Goal: Transaction & Acquisition: Purchase product/service

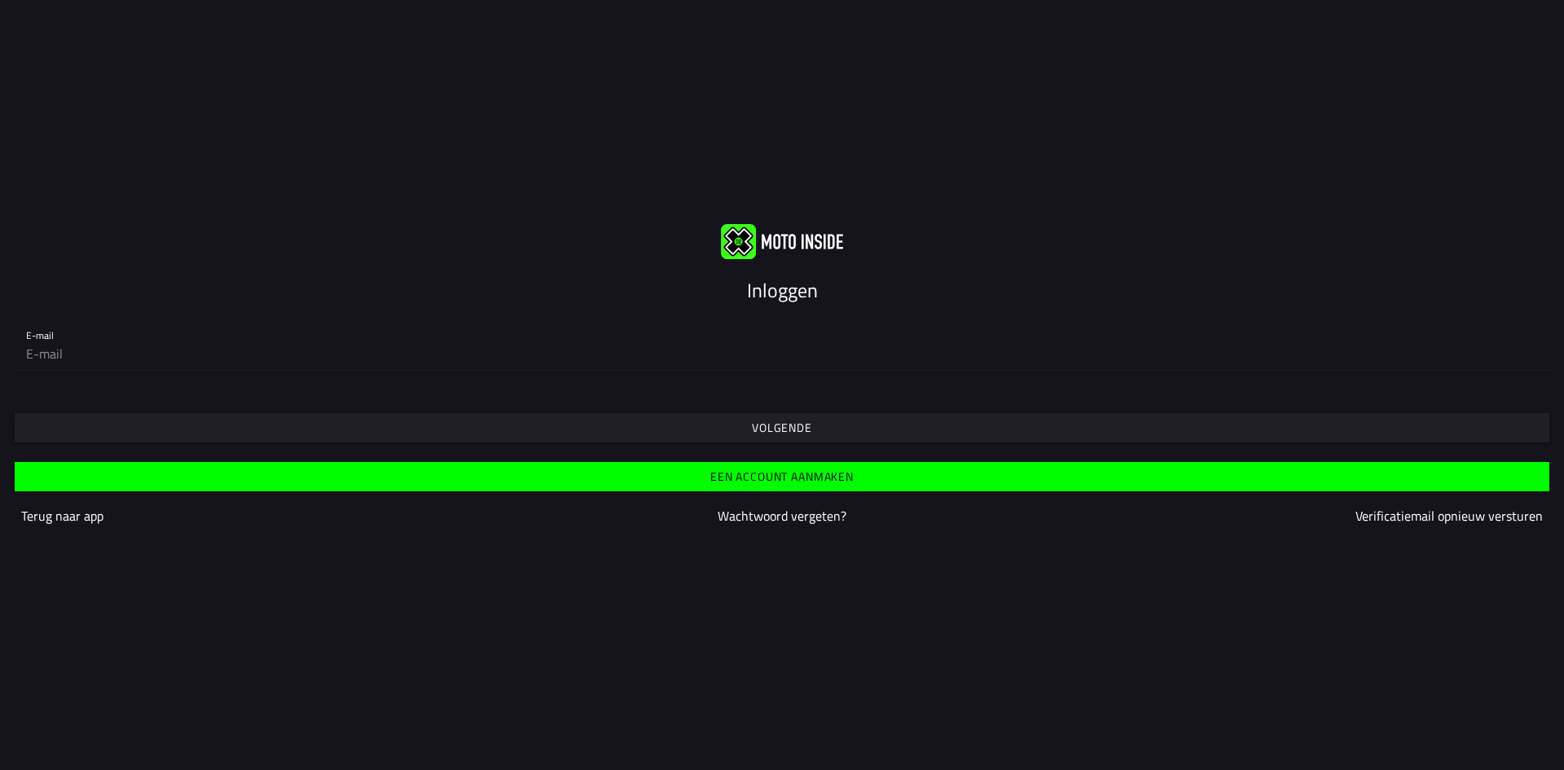
click at [0, 0] on slot "Inloggen" at bounding box center [0, 0] width 0 height 0
click at [0, 0] on slot "Volgende" at bounding box center [0, 0] width 0 height 0
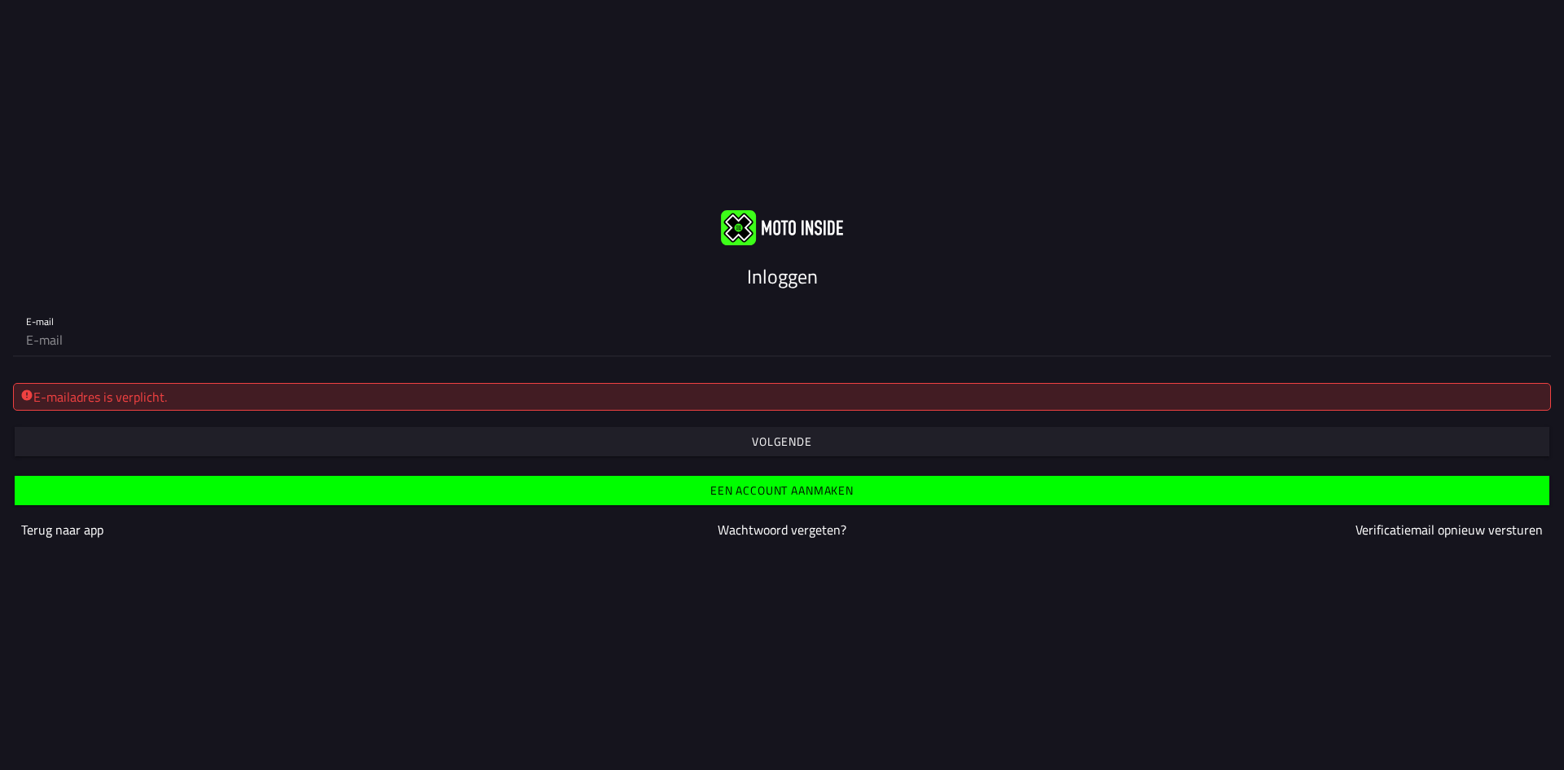
click at [43, 340] on input "email" at bounding box center [782, 339] width 1512 height 33
type input "administratie@autoschadezantinge.nl"
click at [0, 0] on slot "Inloggen" at bounding box center [0, 0] width 0 height 0
click at [0, 0] on slot "Volgende" at bounding box center [0, 0] width 0 height 0
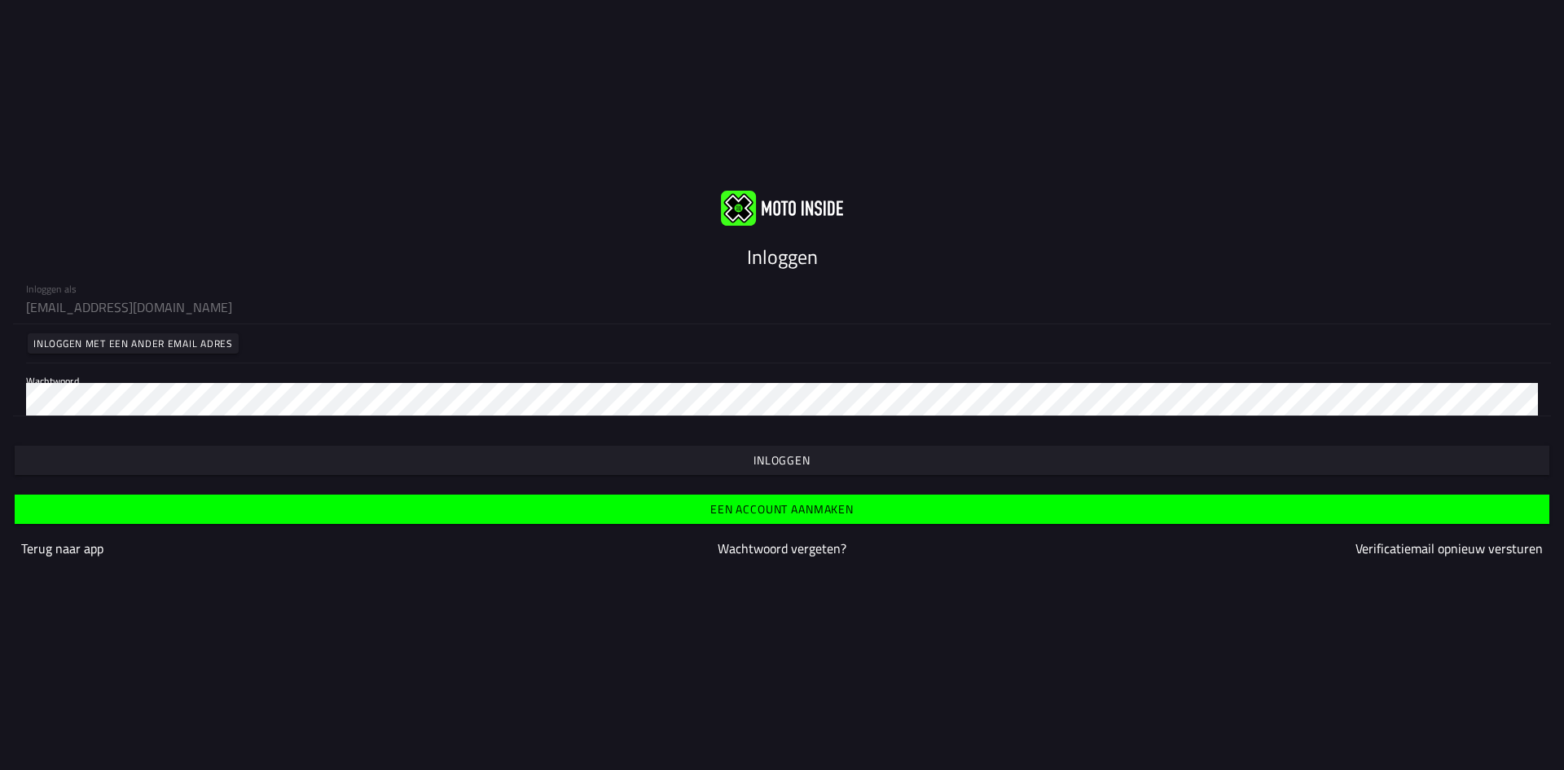
click at [0, 0] on slot "Inloggen" at bounding box center [0, 0] width 0 height 0
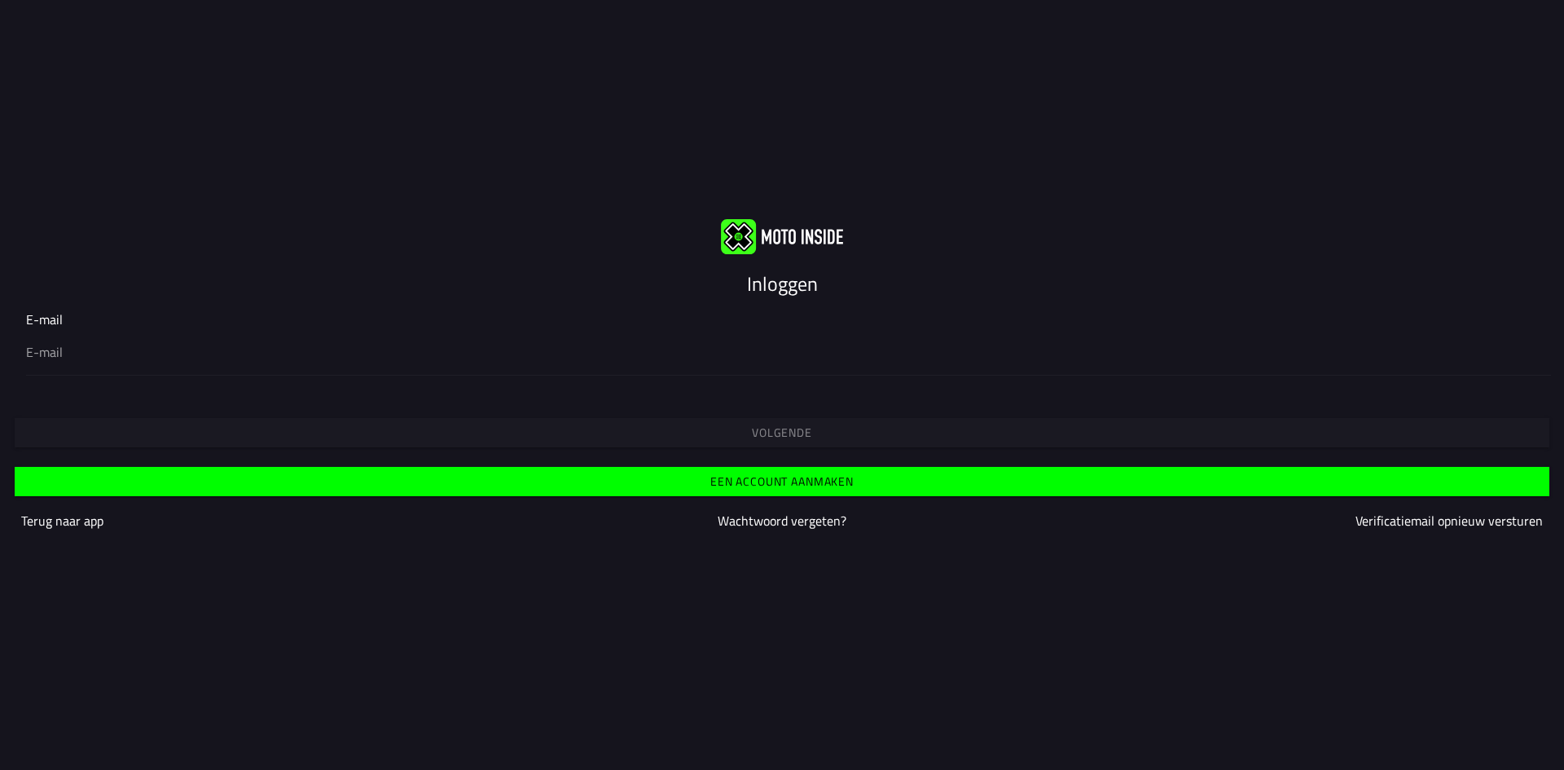
type input "administratie@autoschadezantinge.nl"
click at [0, 0] on slot "Volgende" at bounding box center [0, 0] width 0 height 0
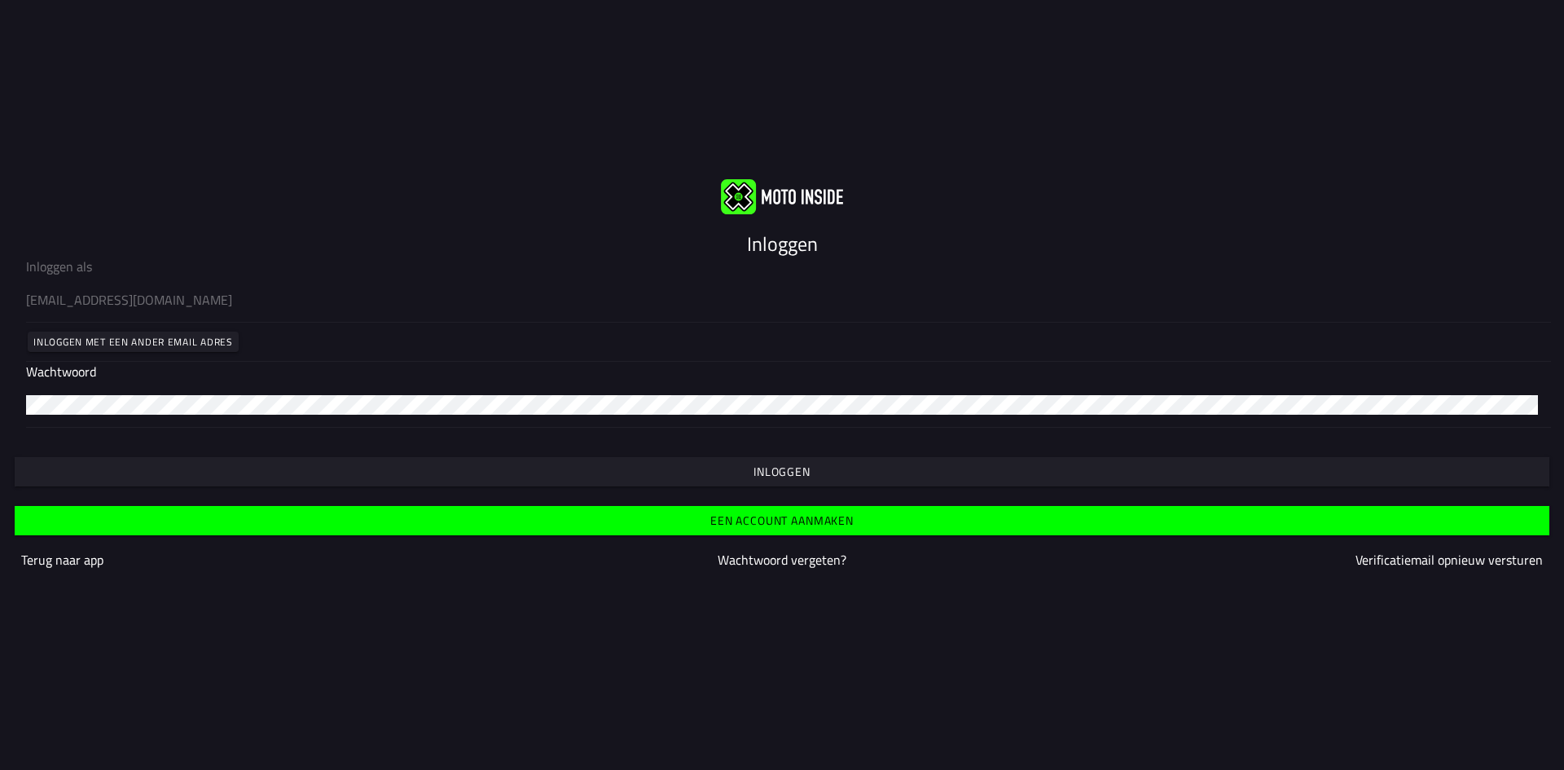
click at [0, 0] on slot "Inloggen" at bounding box center [0, 0] width 0 height 0
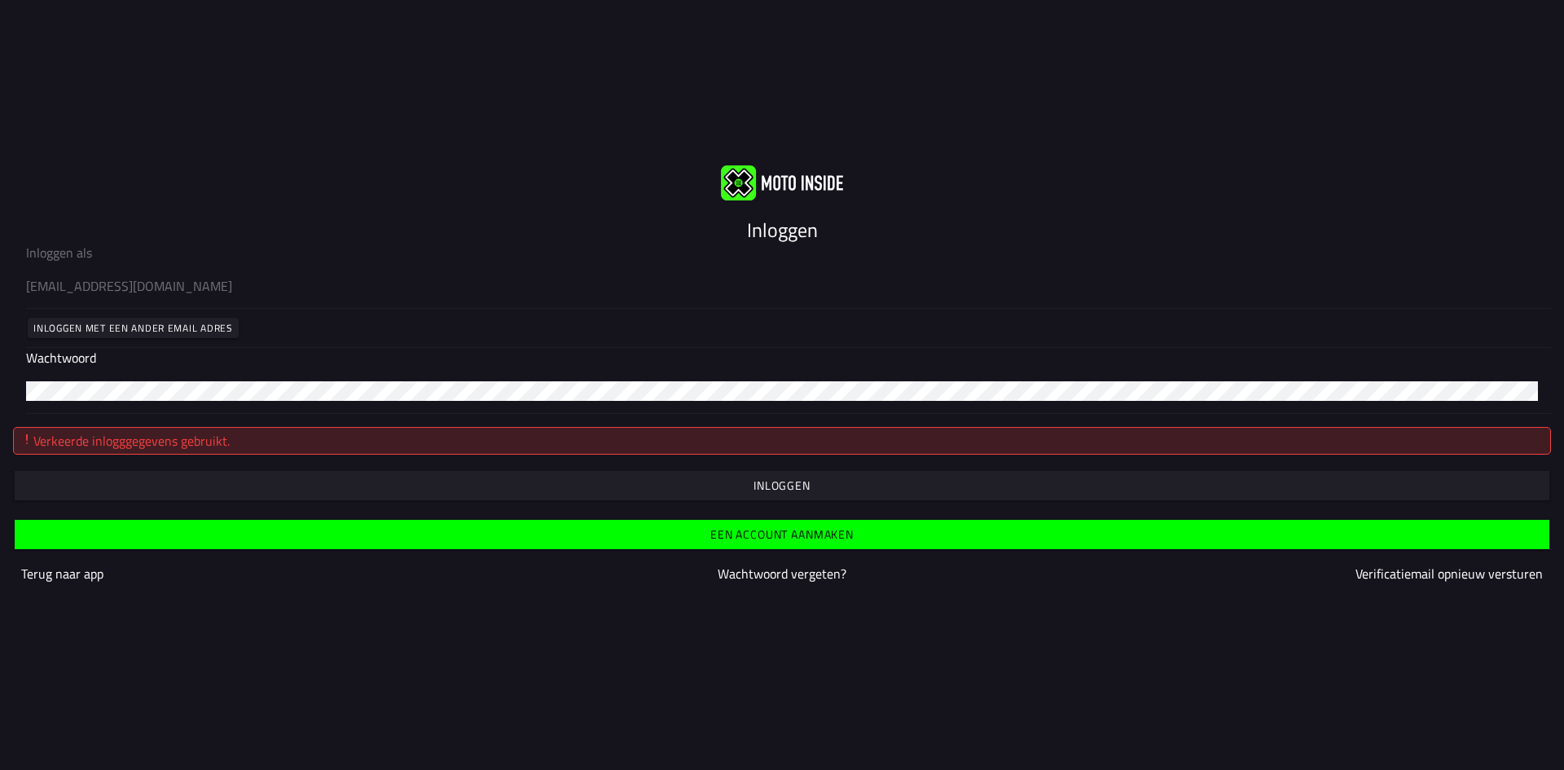
click at [0, 0] on slot "Inloggen met een ander email adres" at bounding box center [0, 0] width 0 height 0
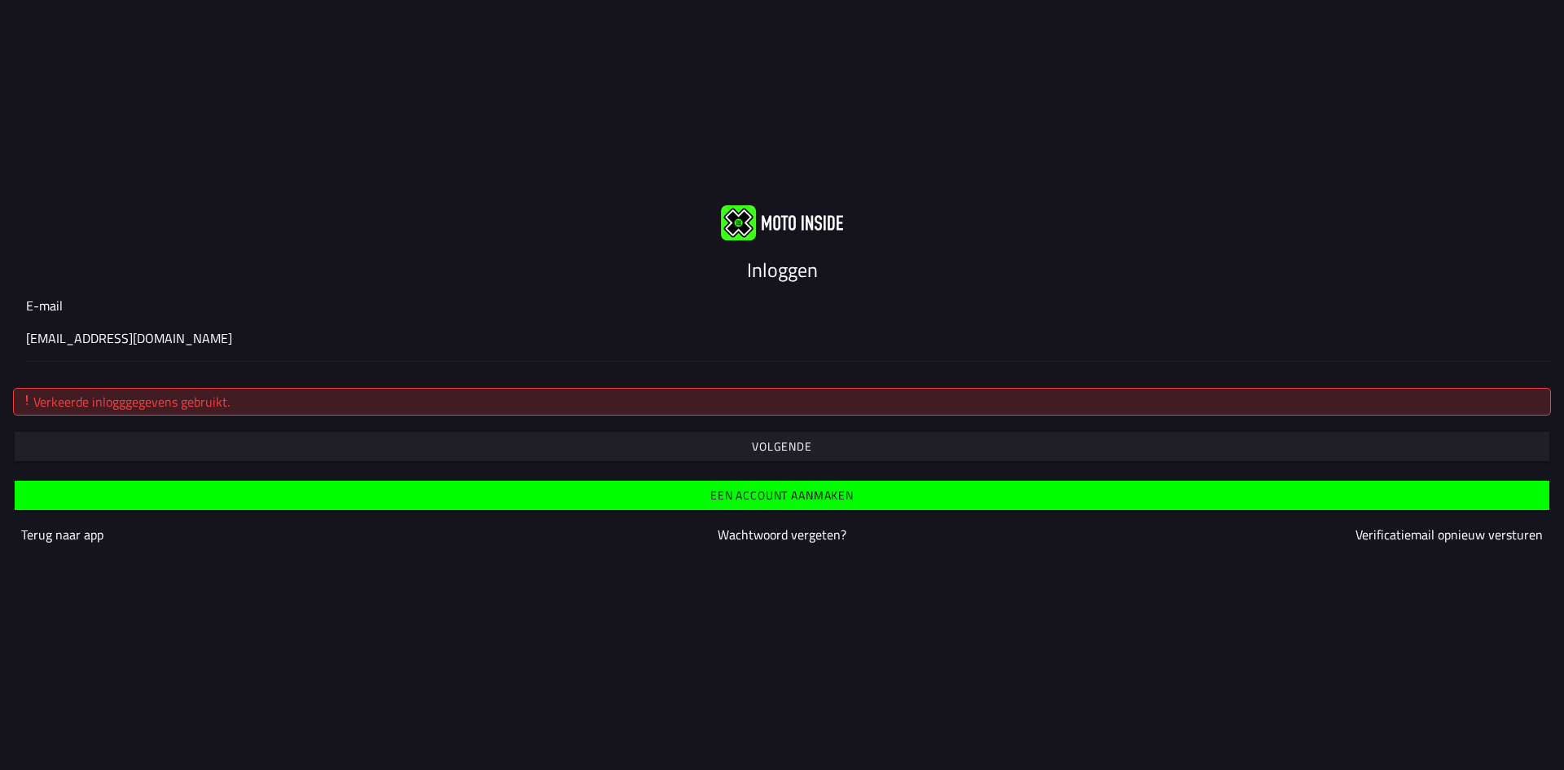
click at [258, 337] on input "administratie@autoschadezantinge.nl" at bounding box center [782, 338] width 1512 height 20
type input "a"
click at [773, 455] on button "Volgende" at bounding box center [782, 446] width 1535 height 29
click at [88, 337] on input "autoschadezantinge@gmail.com" at bounding box center [782, 338] width 1512 height 20
type input "autoschade.zantinge@gmail.com"
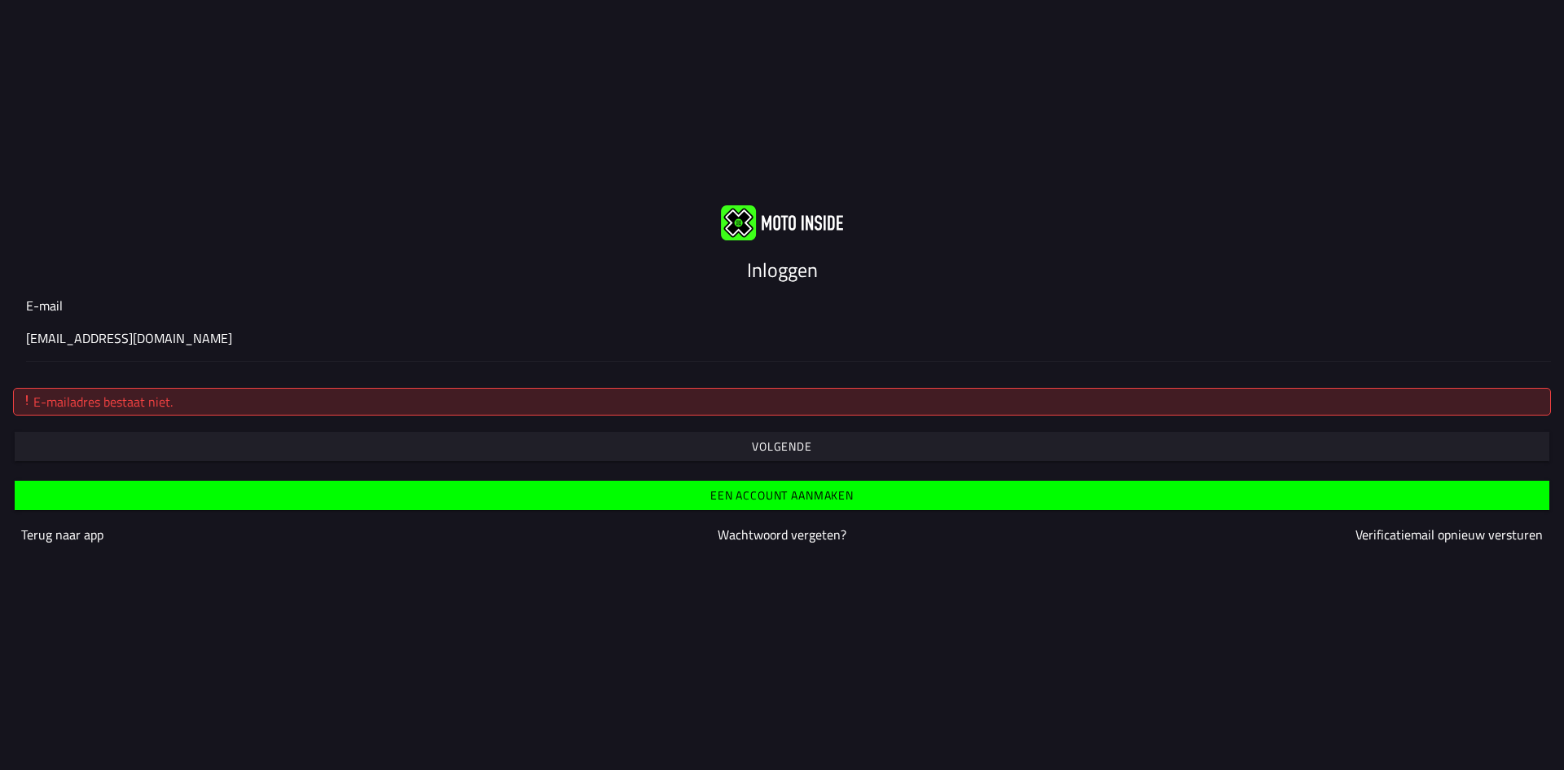
click at [736, 455] on button "button" at bounding box center [782, 446] width 1535 height 29
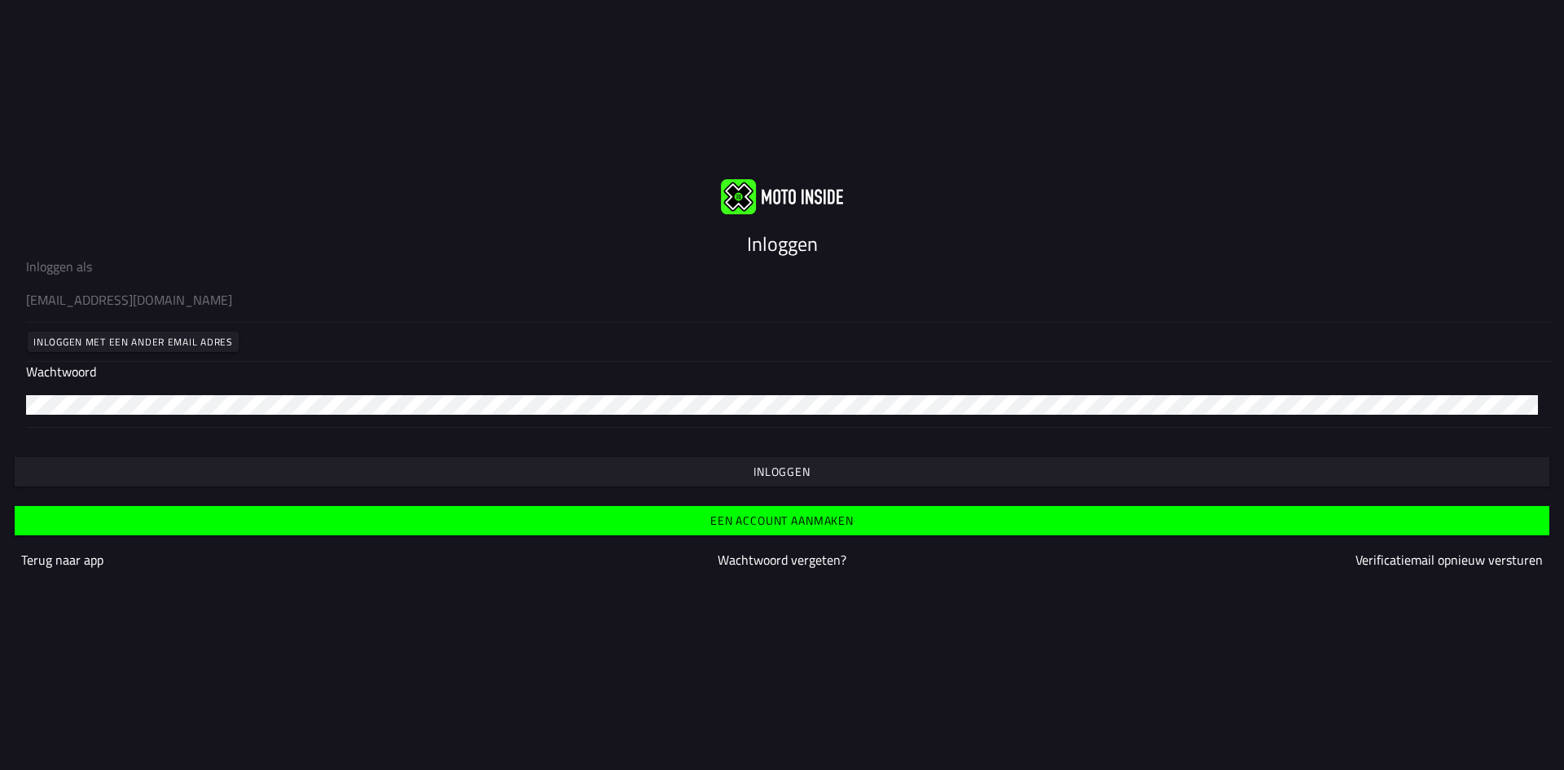
click at [0, 0] on slot "Inloggen" at bounding box center [0, 0] width 0 height 0
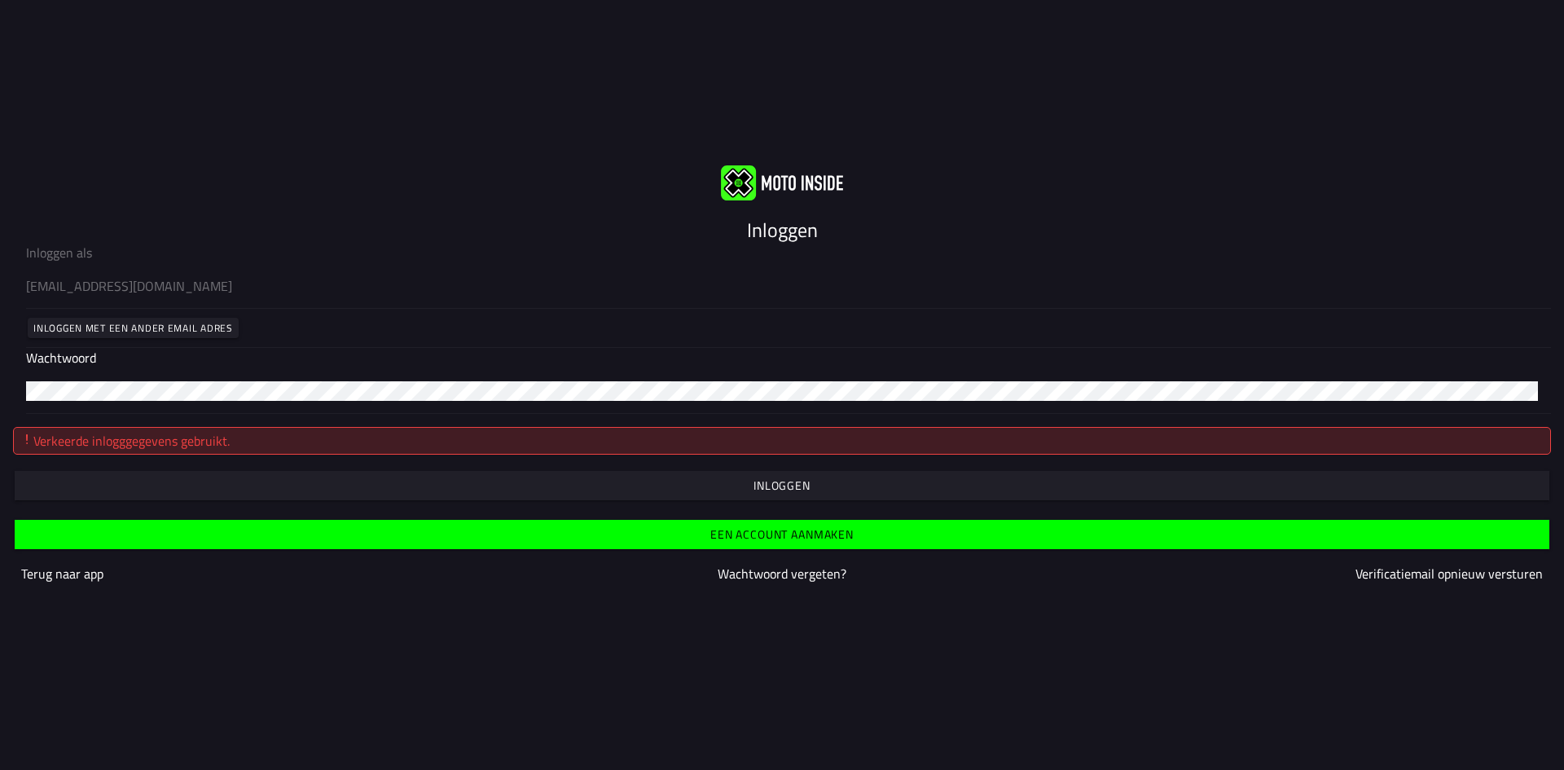
click at [0, 0] on slot "Terug naar app" at bounding box center [0, 0] width 0 height 0
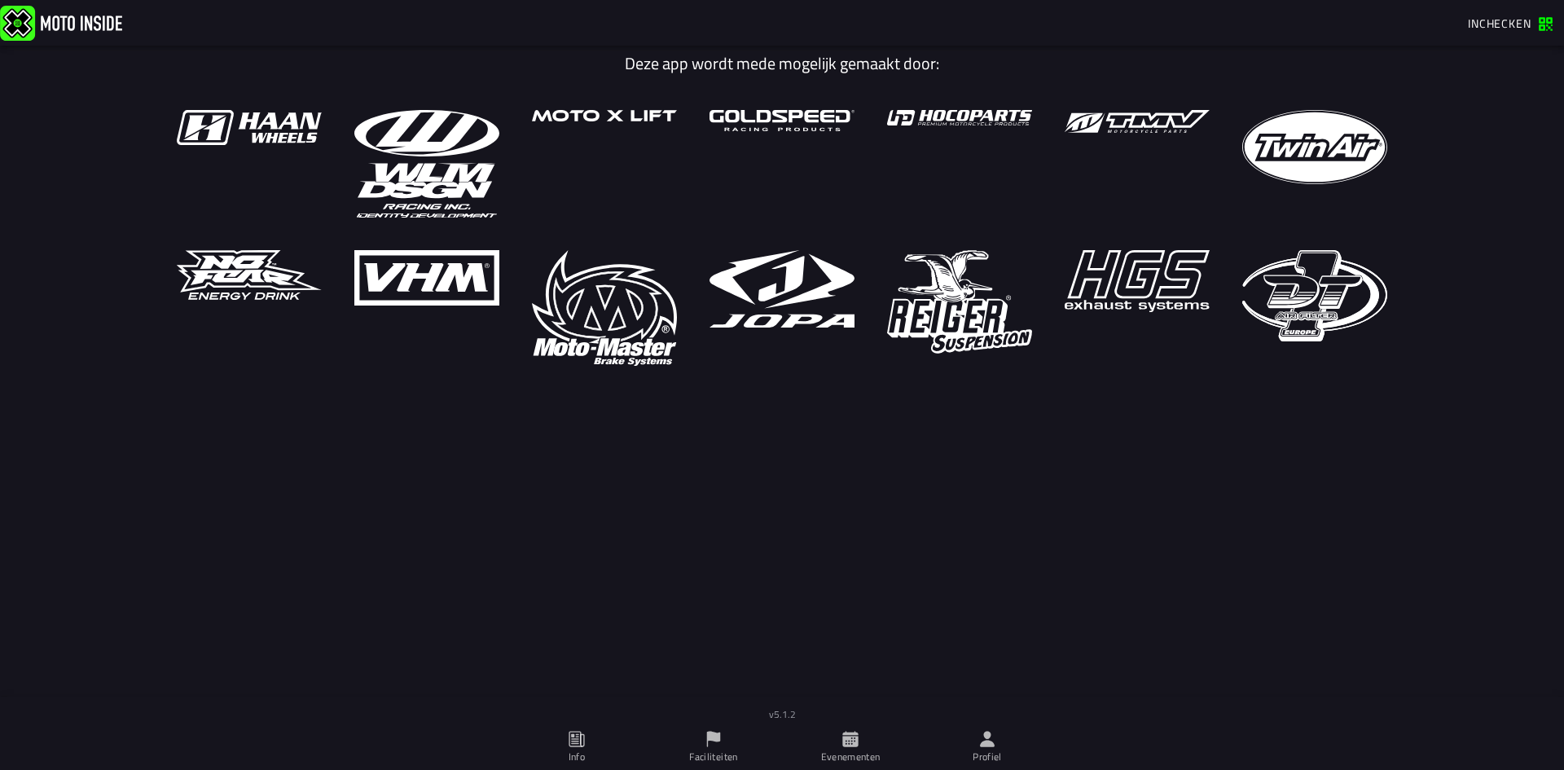
drag, startPoint x: 851, startPoint y: 749, endPoint x: 839, endPoint y: 741, distance: 14.2
click at [851, 749] on span "Evenementen" at bounding box center [850, 747] width 117 height 46
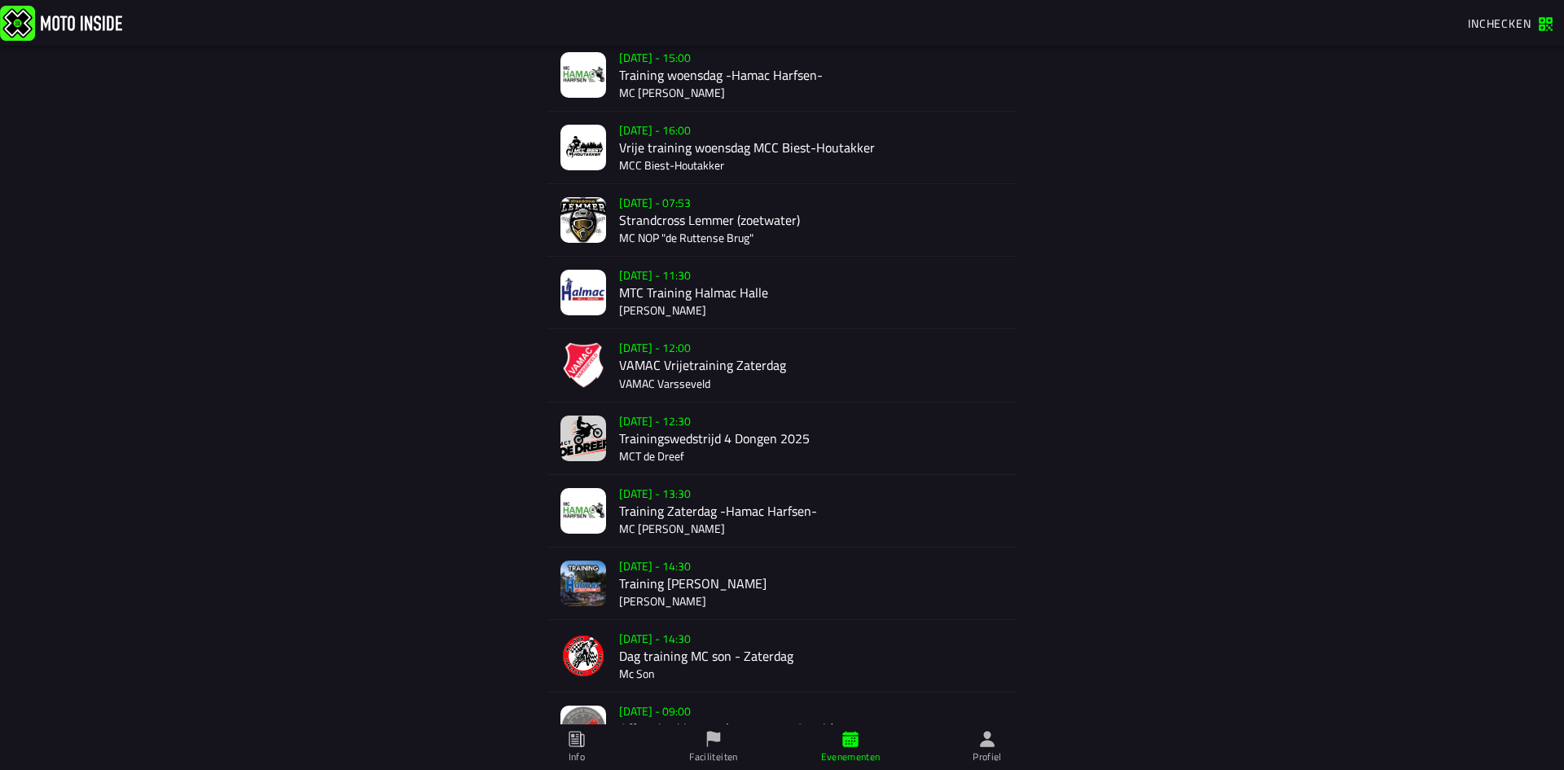
scroll to position [407, 0]
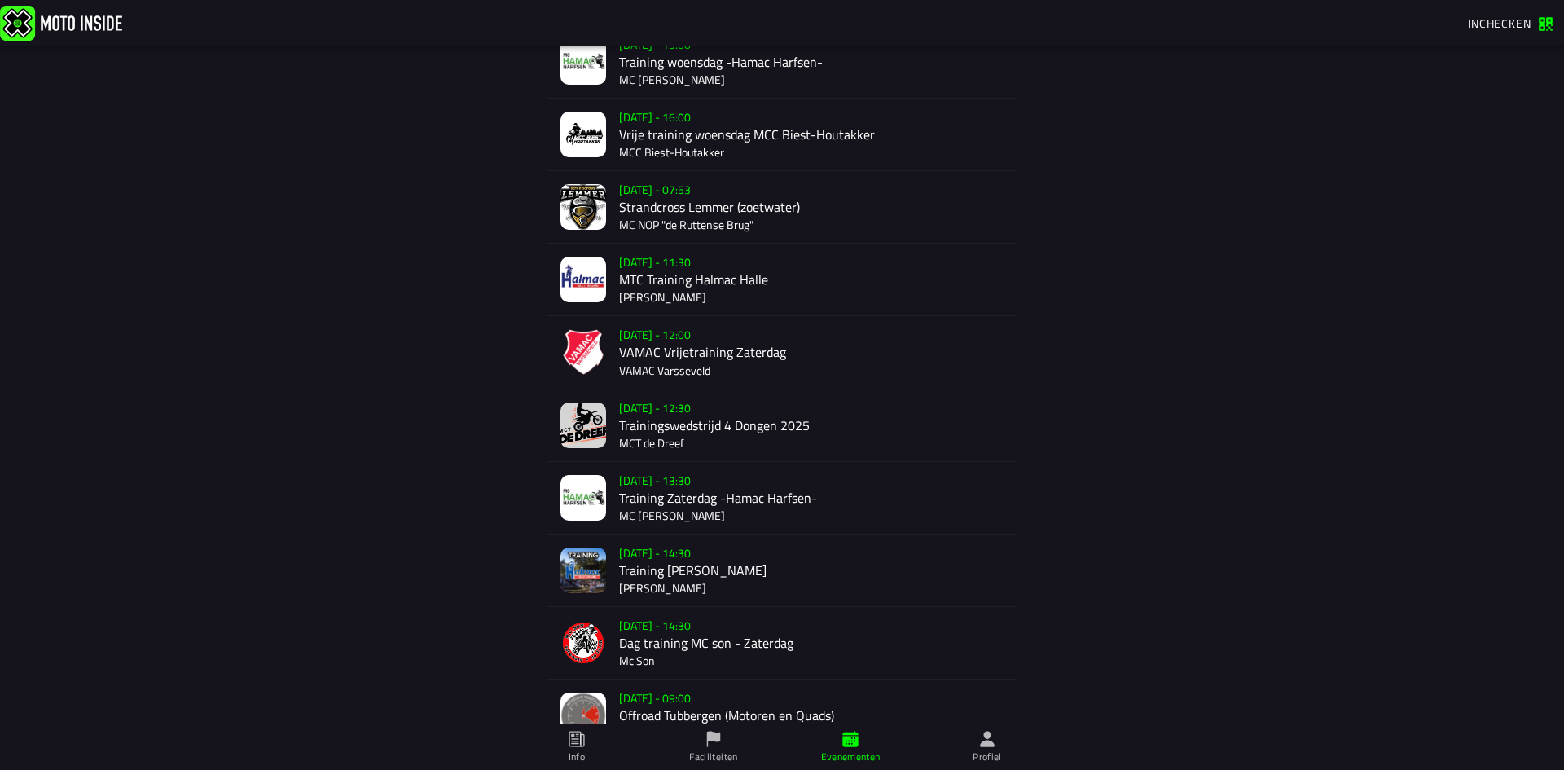
click at [1531, 20] on ion-text "Inchecken" at bounding box center [1503, 23] width 70 height 11
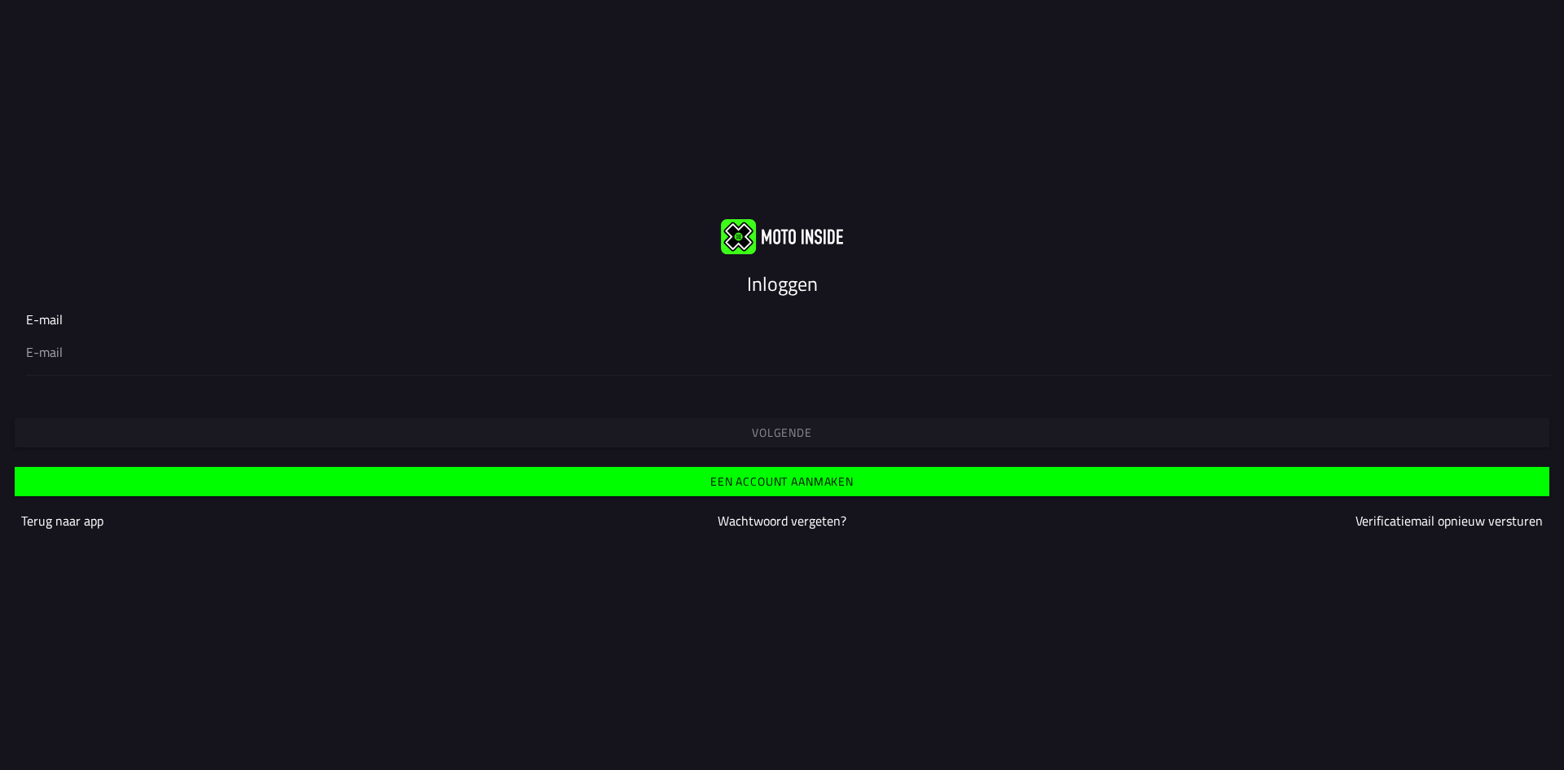
click at [37, 323] on ion-input "E-mail" at bounding box center [782, 342] width 1512 height 65
click at [59, 353] on input "email" at bounding box center [782, 352] width 1512 height 20
type input "administratie@autoschadezantinge.nl"
click at [0, 0] on slot "Een account aanmaken" at bounding box center [0, 0] width 0 height 0
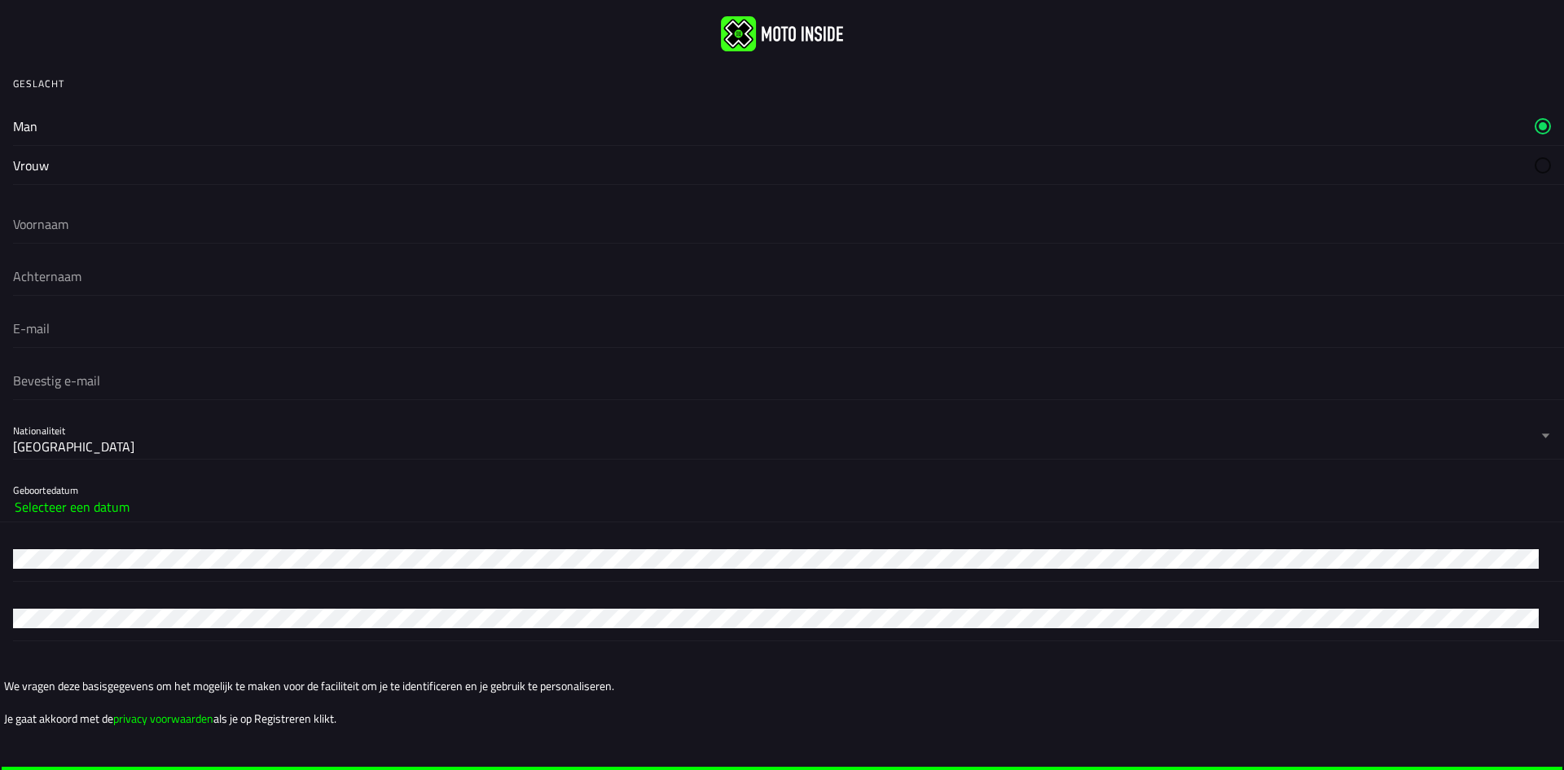
click at [0, 0] on slot "Man" at bounding box center [0, 0] width 0 height 0
click at [58, 222] on input "text" at bounding box center [782, 224] width 1538 height 36
type input "bernie"
type input "zantinge"
type input "autoschade.zantinge@gmail.com"
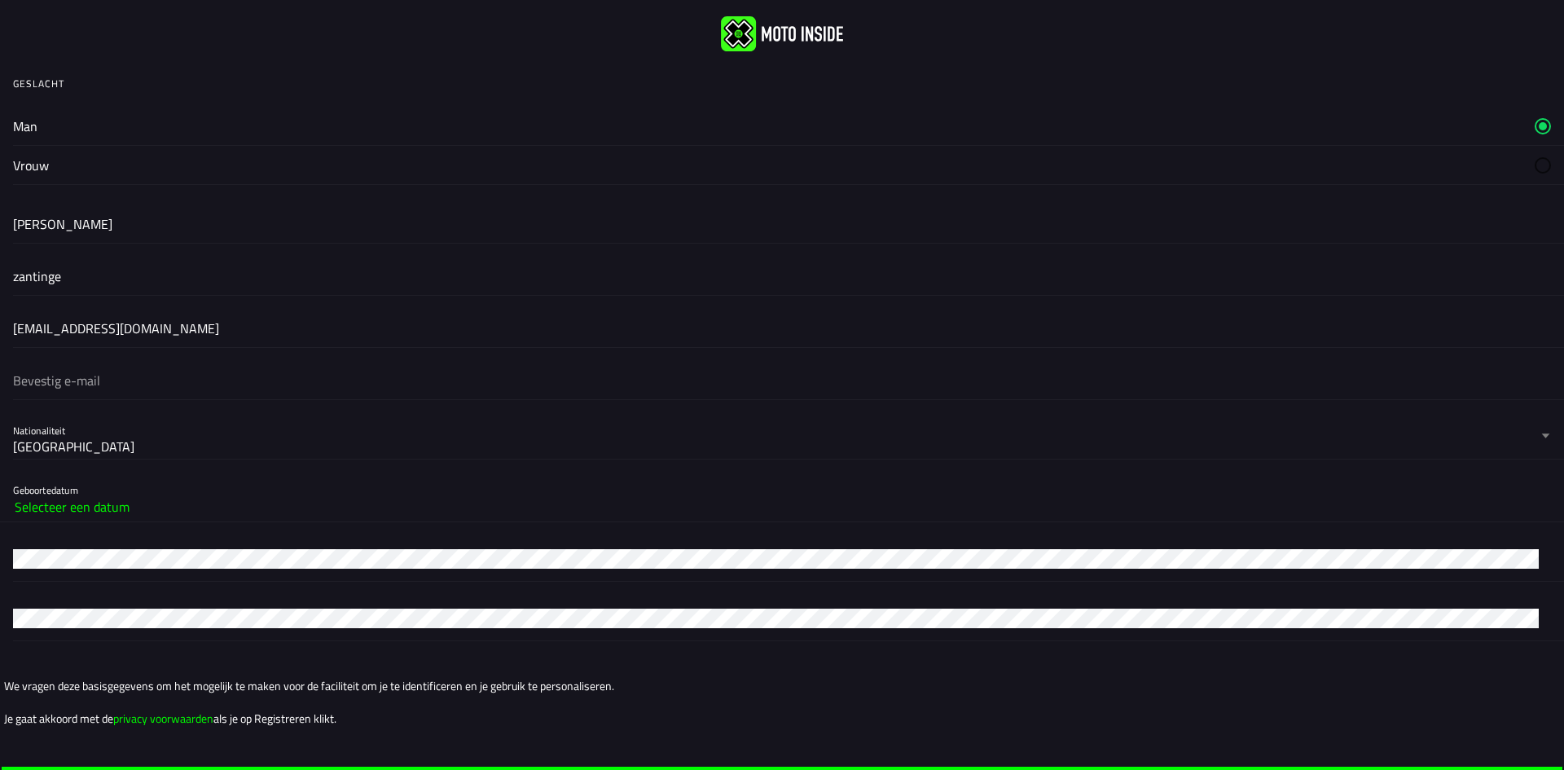
type input "autoschade.zantinge@gmail.com"
click at [0, 0] on slot "Selecteer een datum" at bounding box center [0, 0] width 0 height 0
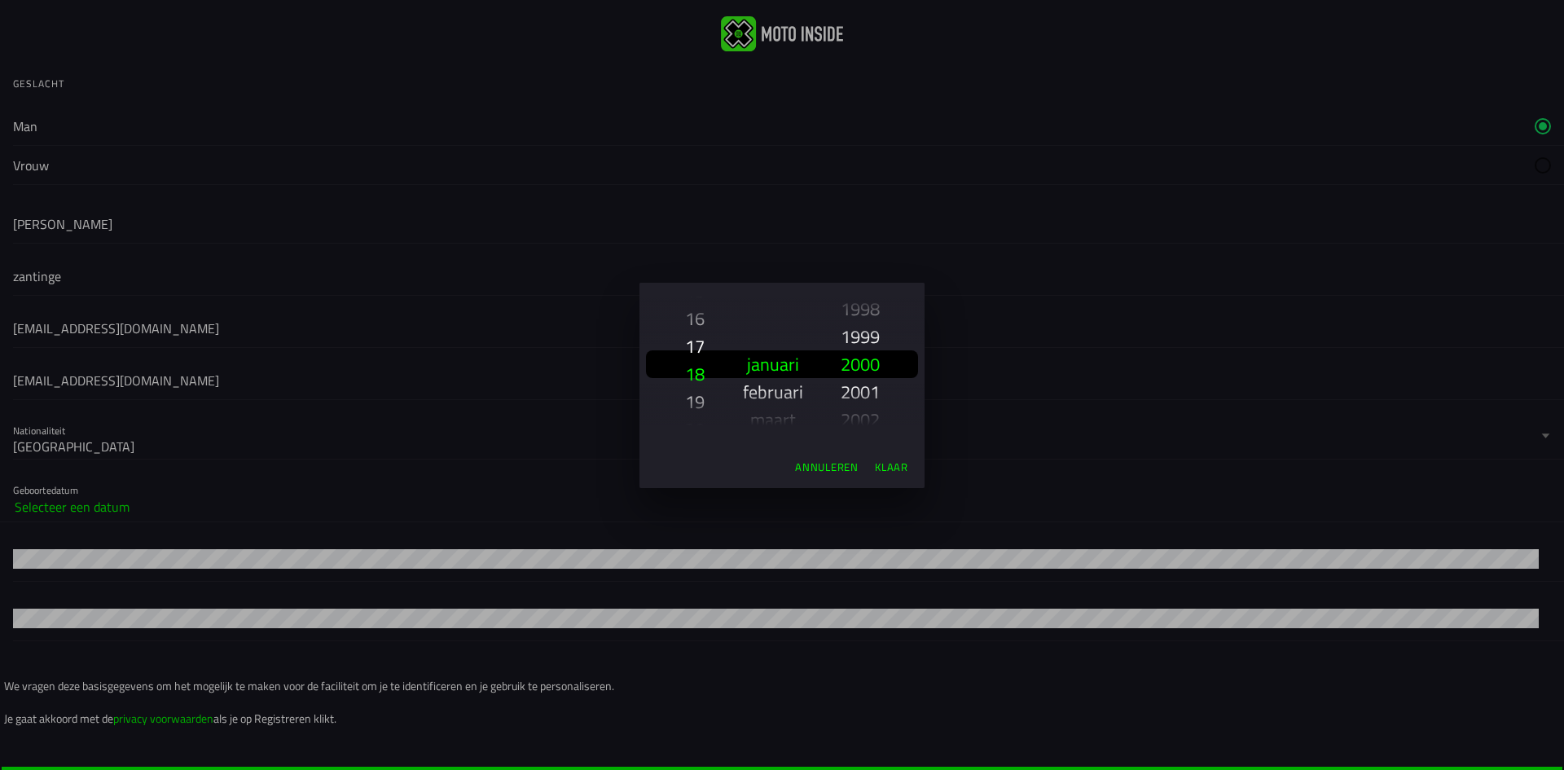
scroll to position [459, 0]
click at [0, 0] on slot "16" at bounding box center [0, 0] width 0 height 0
click at [0, 0] on slot "mei" at bounding box center [0, 0] width 0 height 0
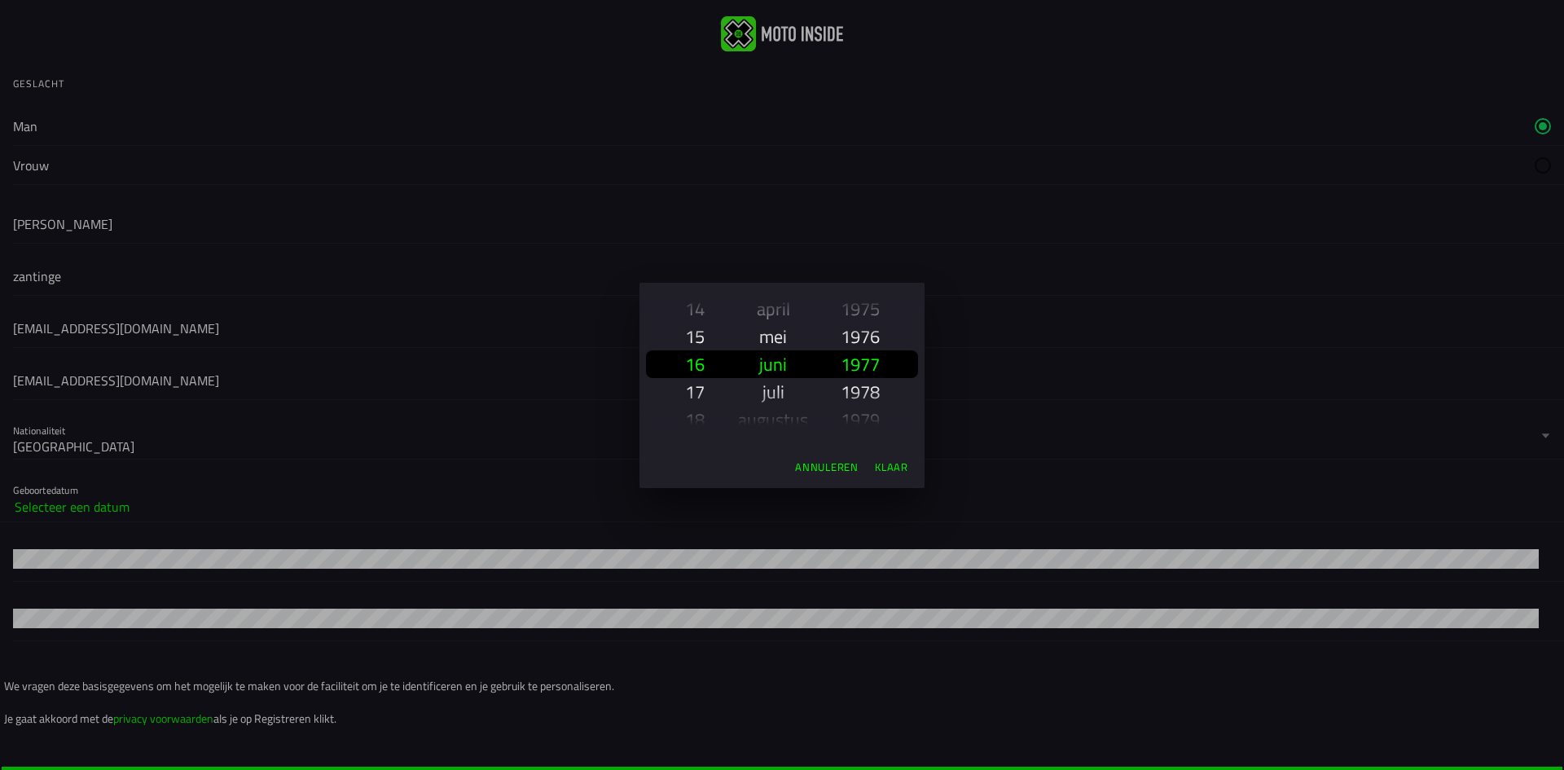
click at [0, 0] on slot "mei" at bounding box center [0, 0] width 0 height 0
click at [0, 0] on slot "1974" at bounding box center [0, 0] width 0 height 0
click at [0, 0] on slot "Klaar" at bounding box center [0, 0] width 0 height 0
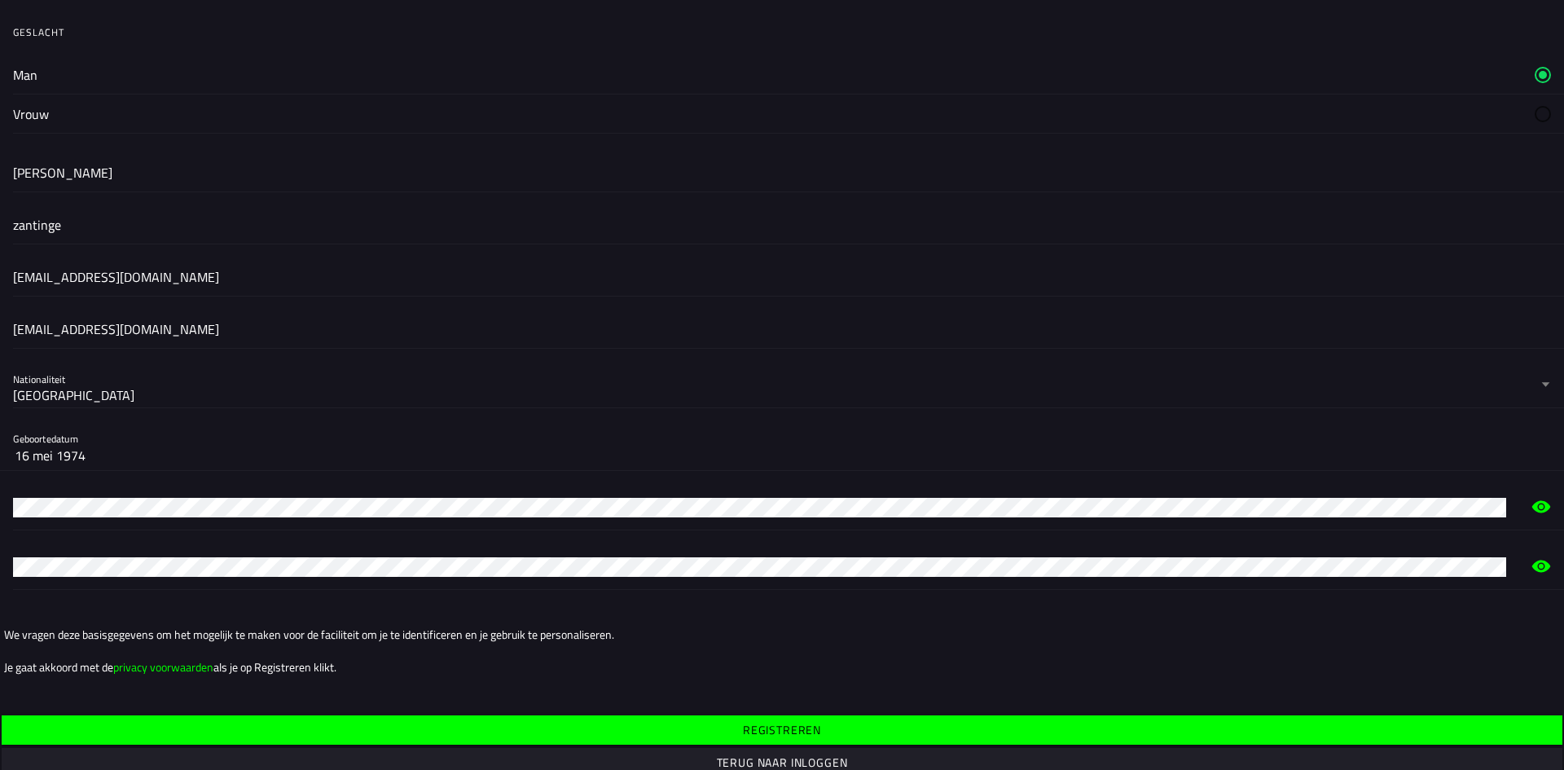
scroll to position [78, 0]
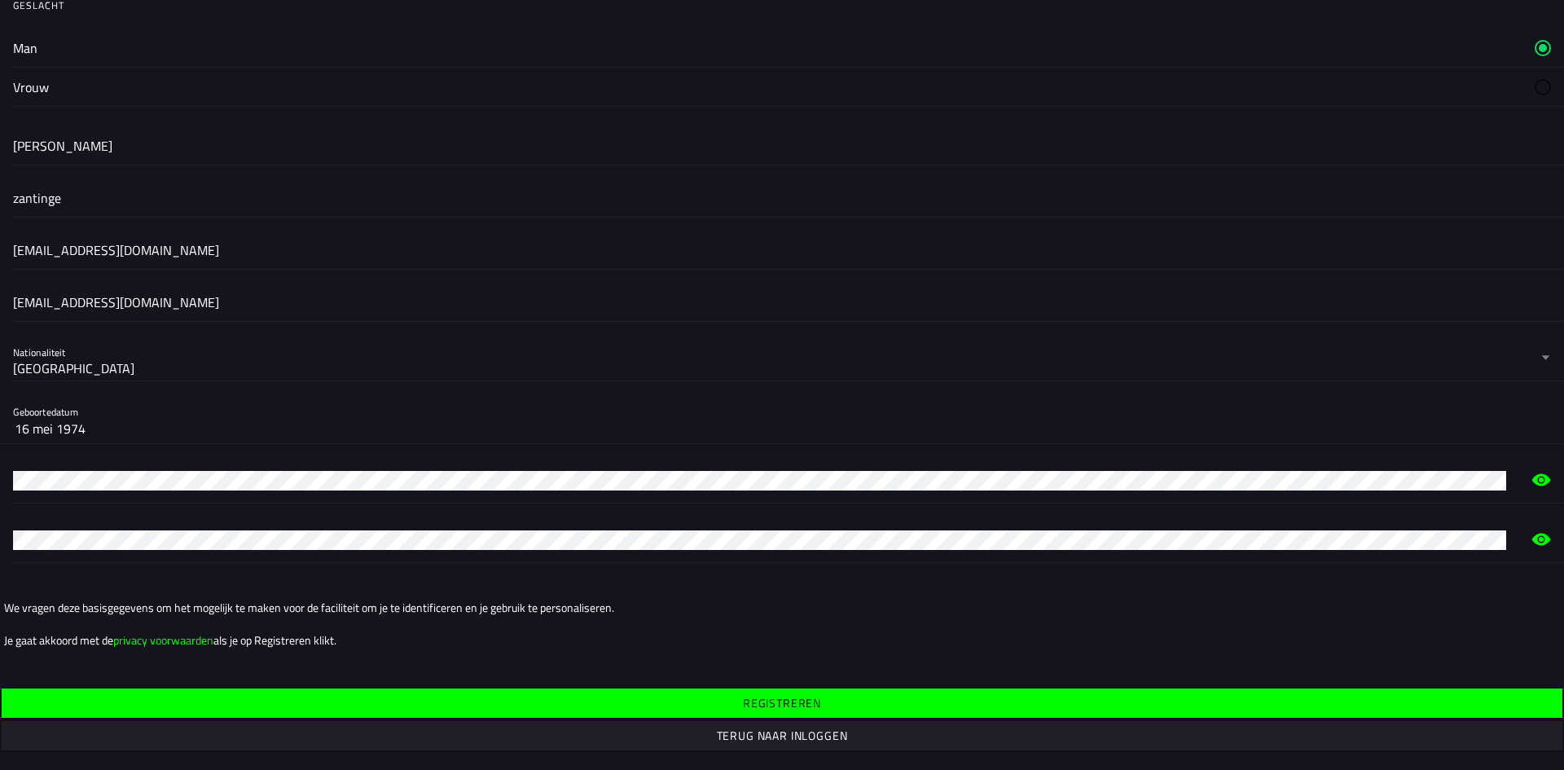
click at [467, 652] on ion-grid "We vragen deze basisgegevens om het mogelijk te maken voor de faciliteit om je …" at bounding box center [782, 624] width 1564 height 96
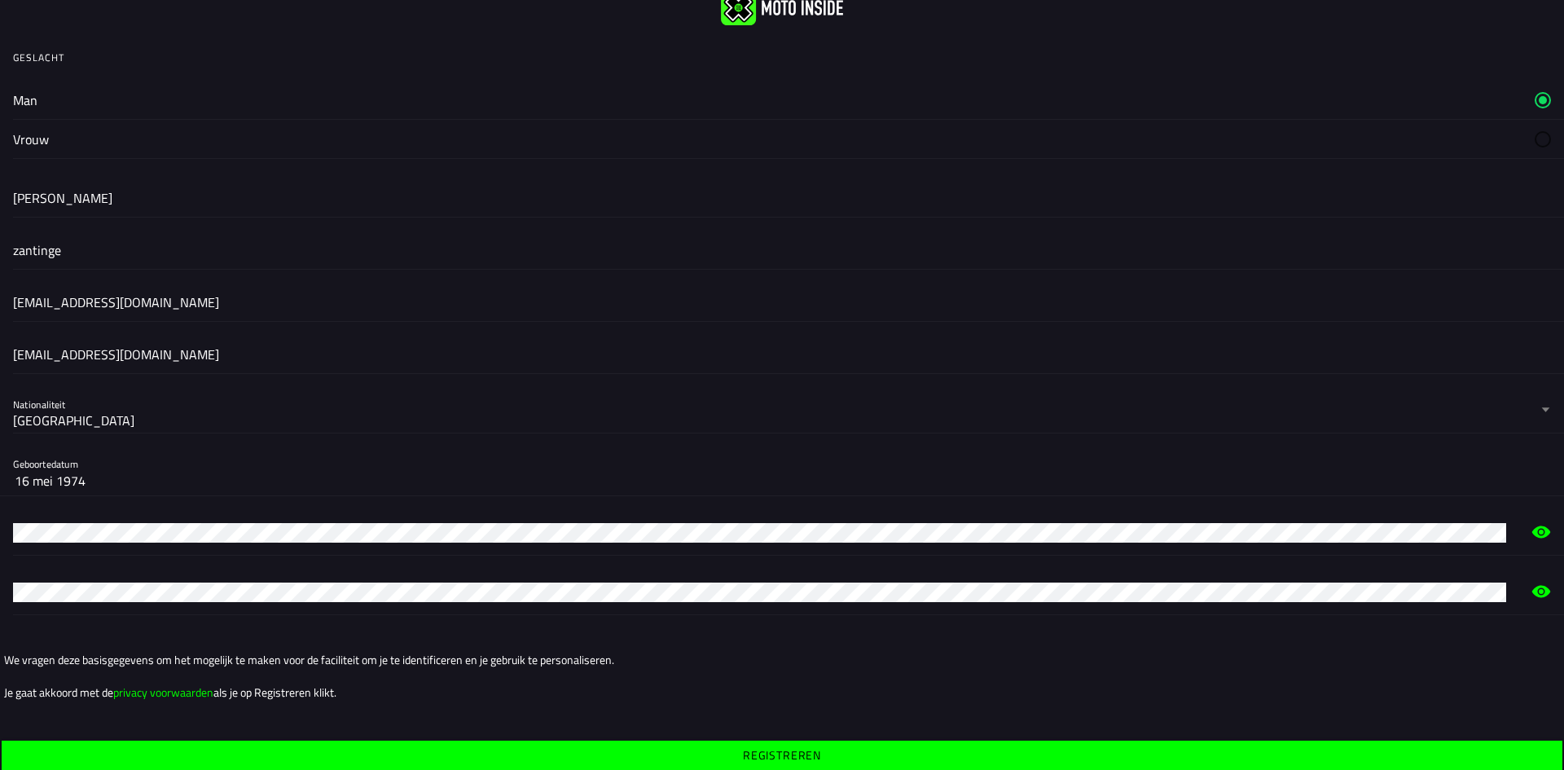
scroll to position [0, 0]
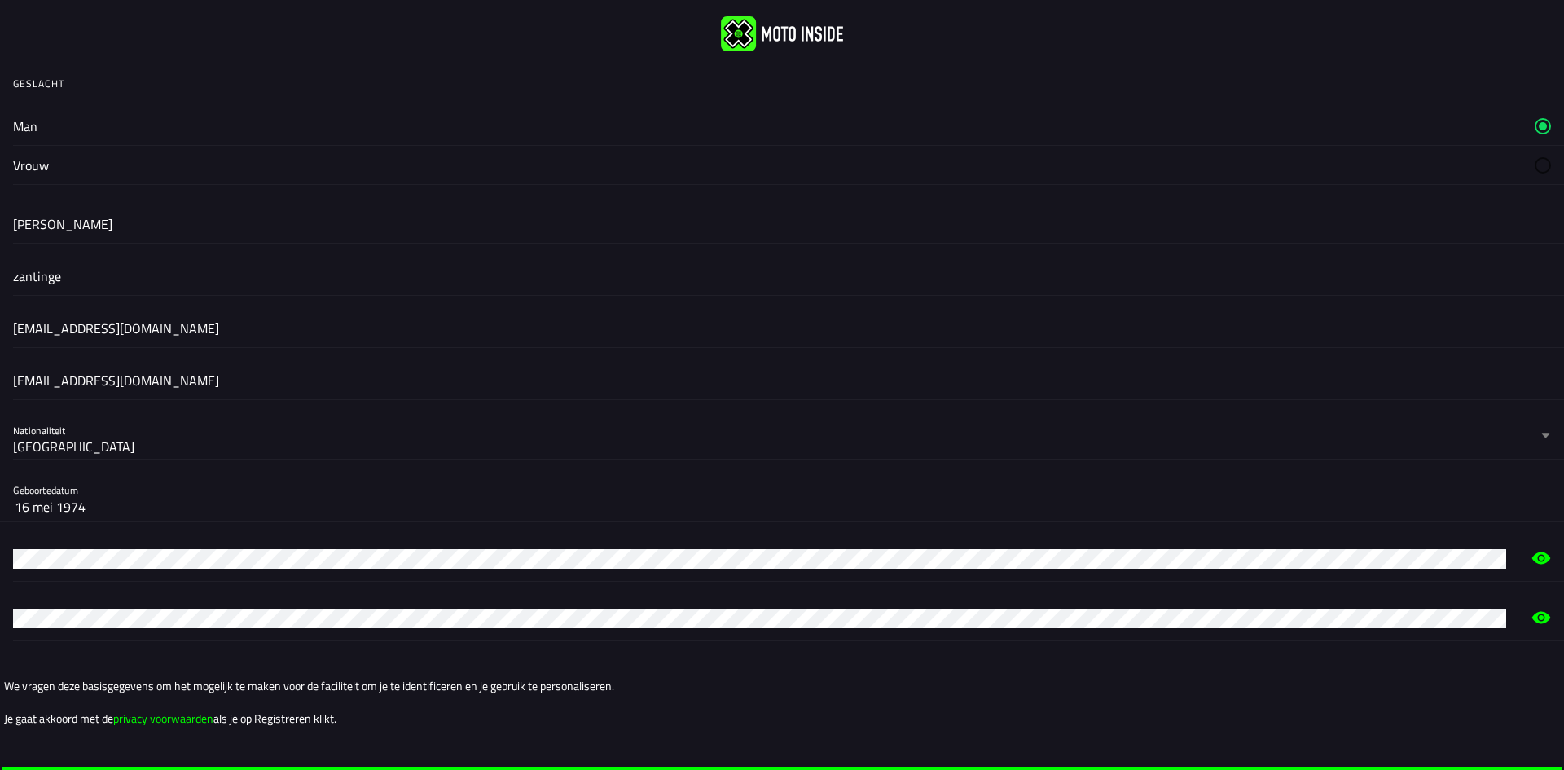
click at [39, 124] on label "Man" at bounding box center [782, 126] width 1538 height 38
click at [0, 0] on slot "Man" at bounding box center [0, 0] width 0 height 0
click at [38, 130] on label "Man" at bounding box center [782, 126] width 1538 height 38
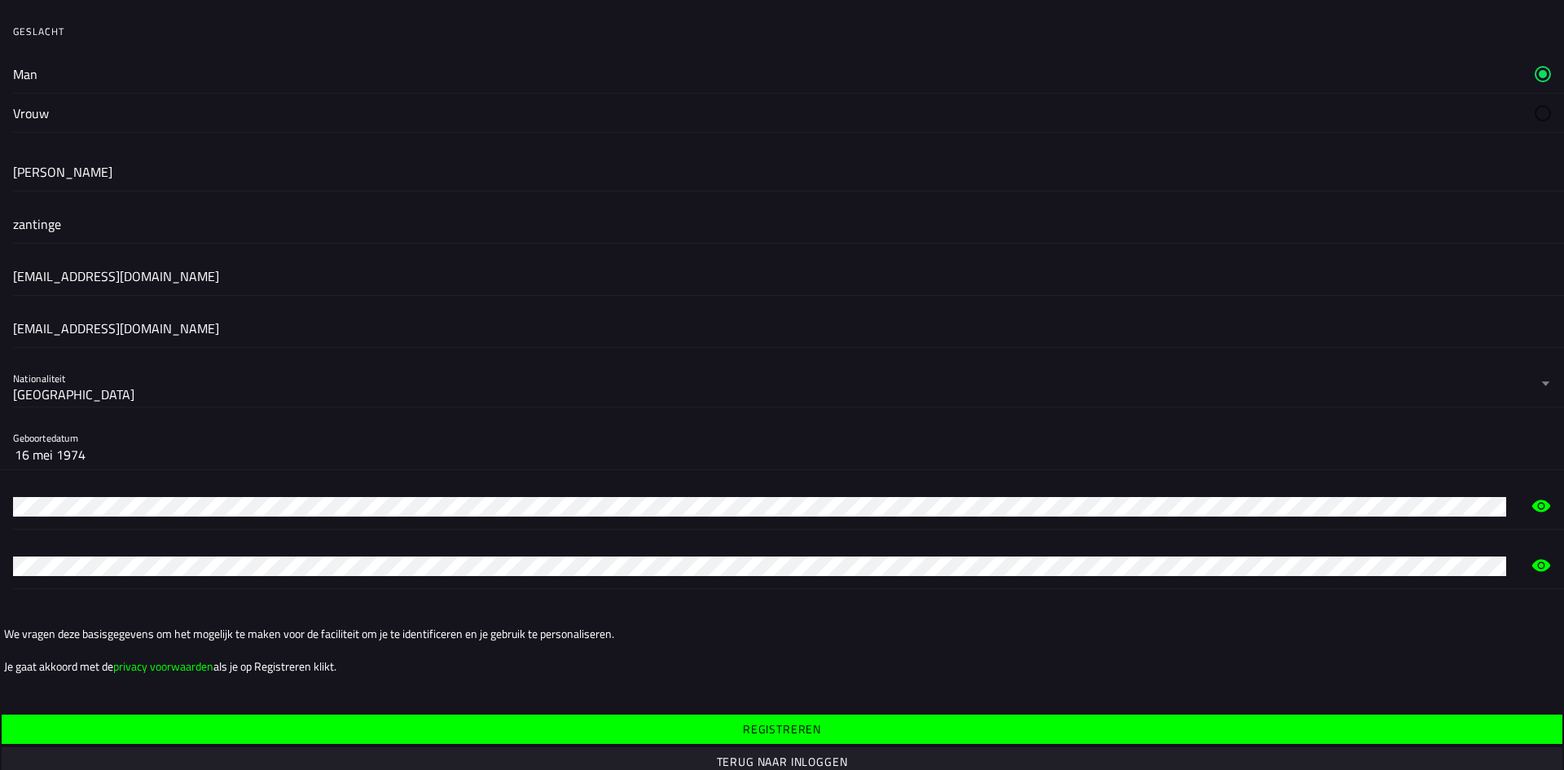
scroll to position [78, 0]
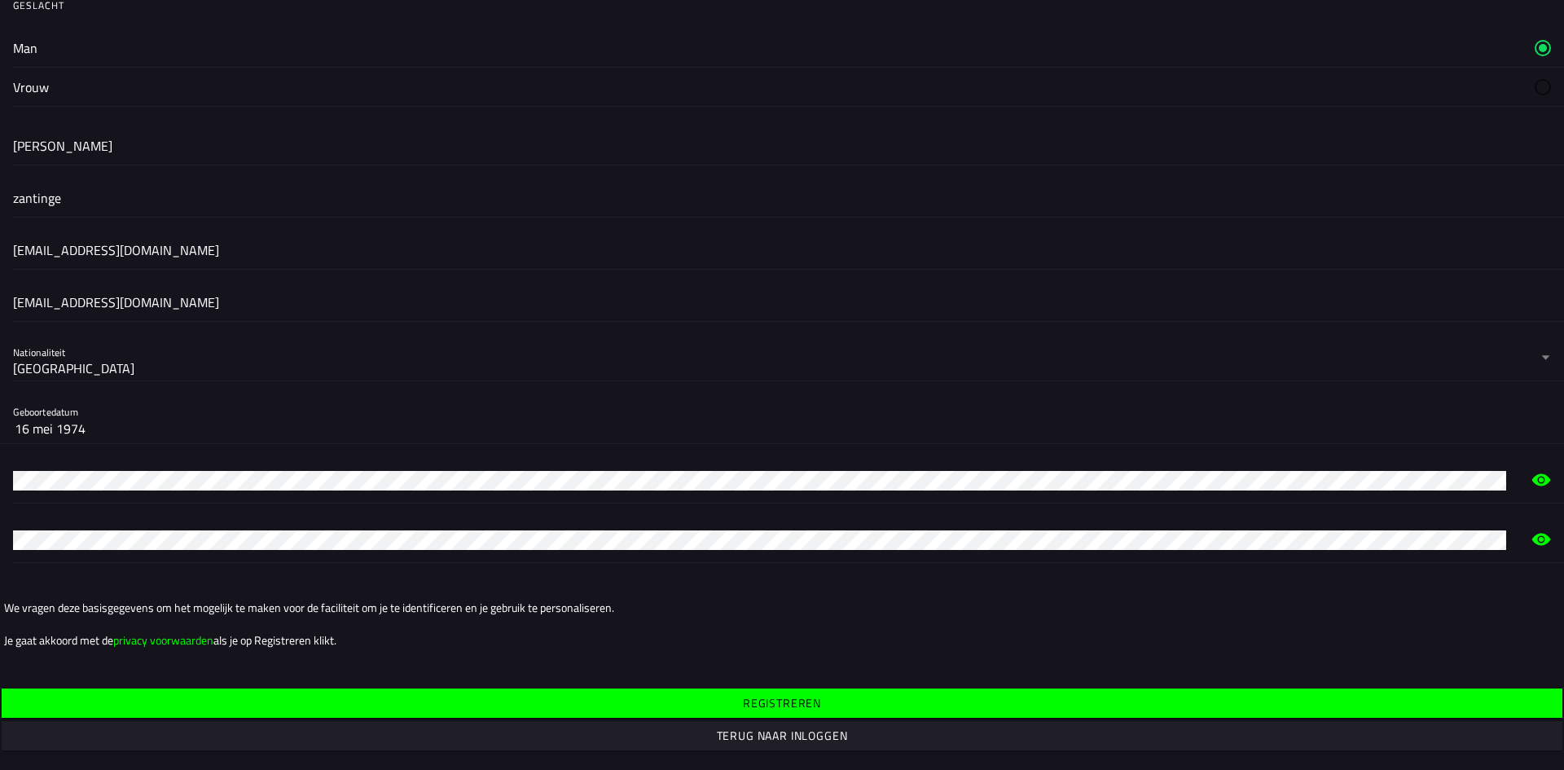
click at [732, 705] on span "Registreren" at bounding box center [782, 702] width 1536 height 11
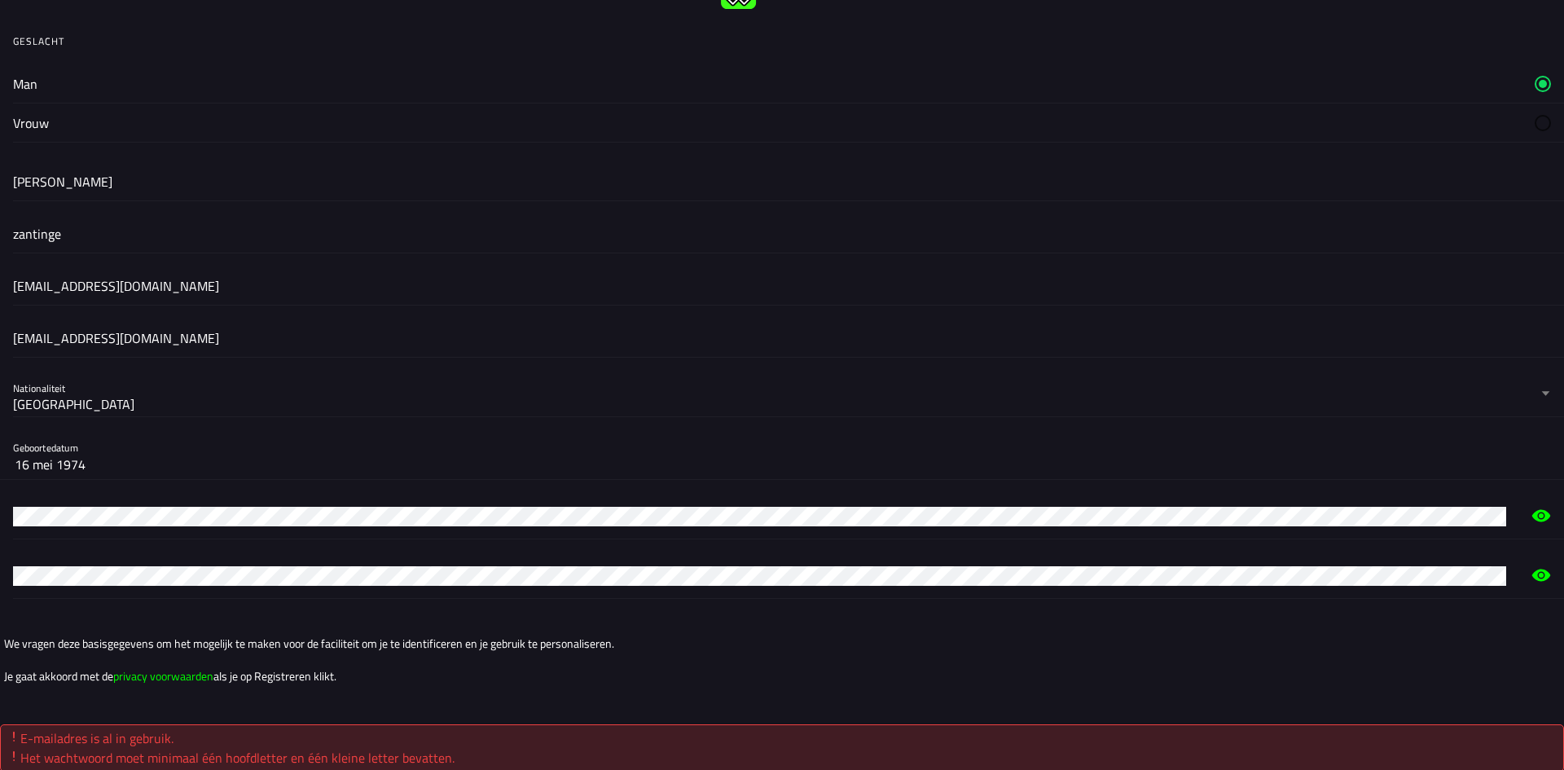
scroll to position [81, 0]
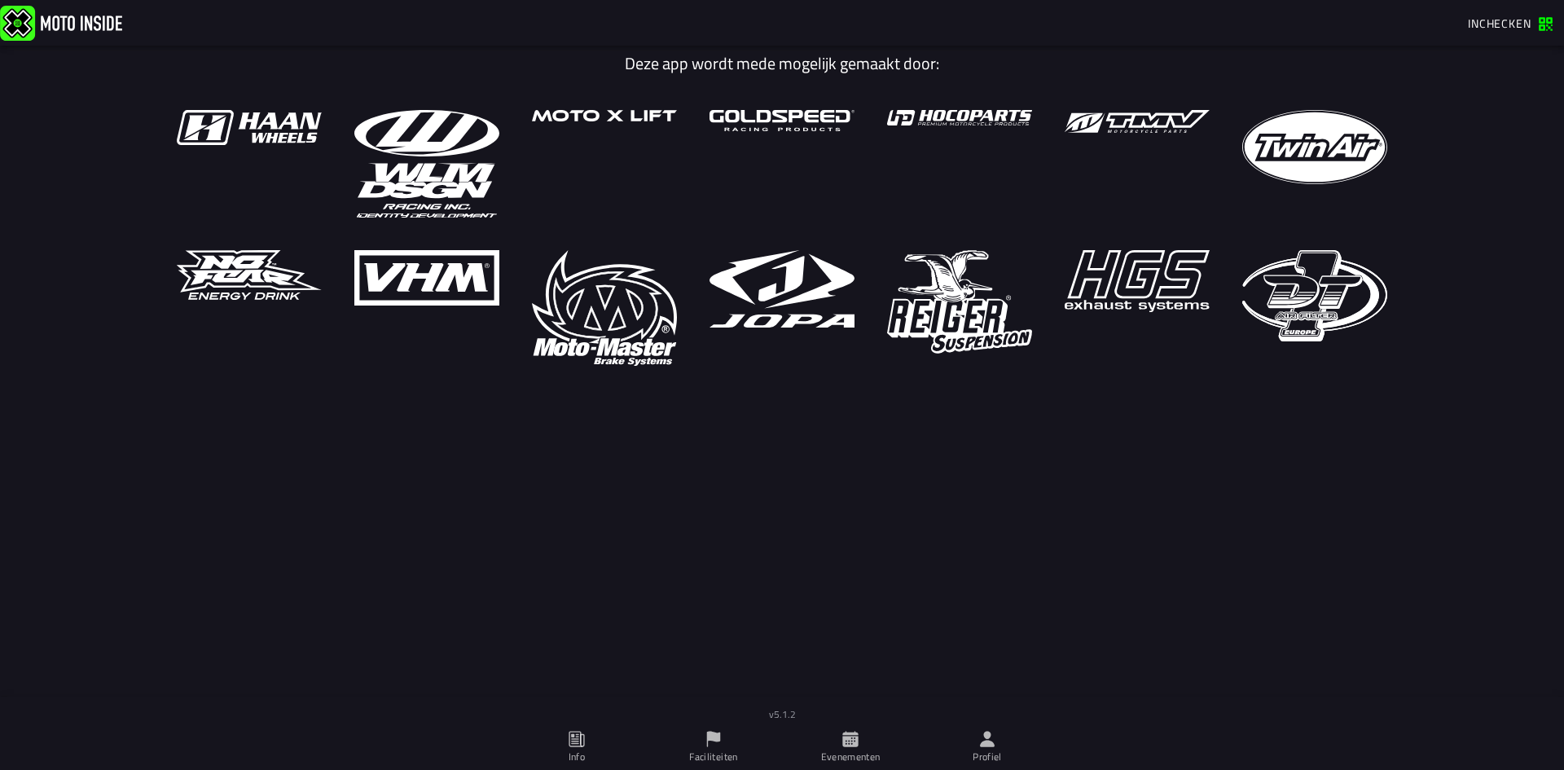
click at [848, 740] on icon at bounding box center [849, 738] width 15 height 15
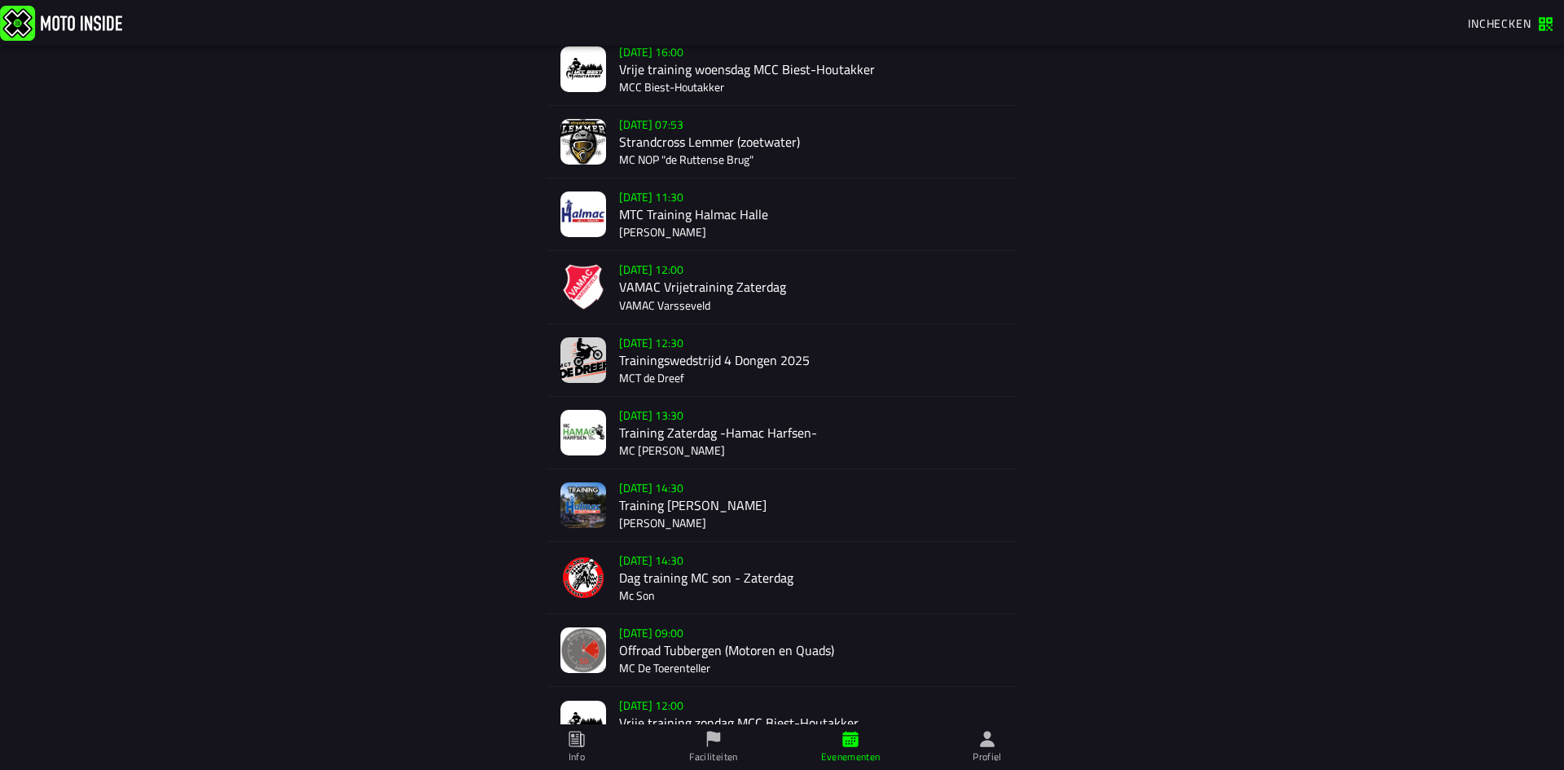
scroll to position [570, 0]
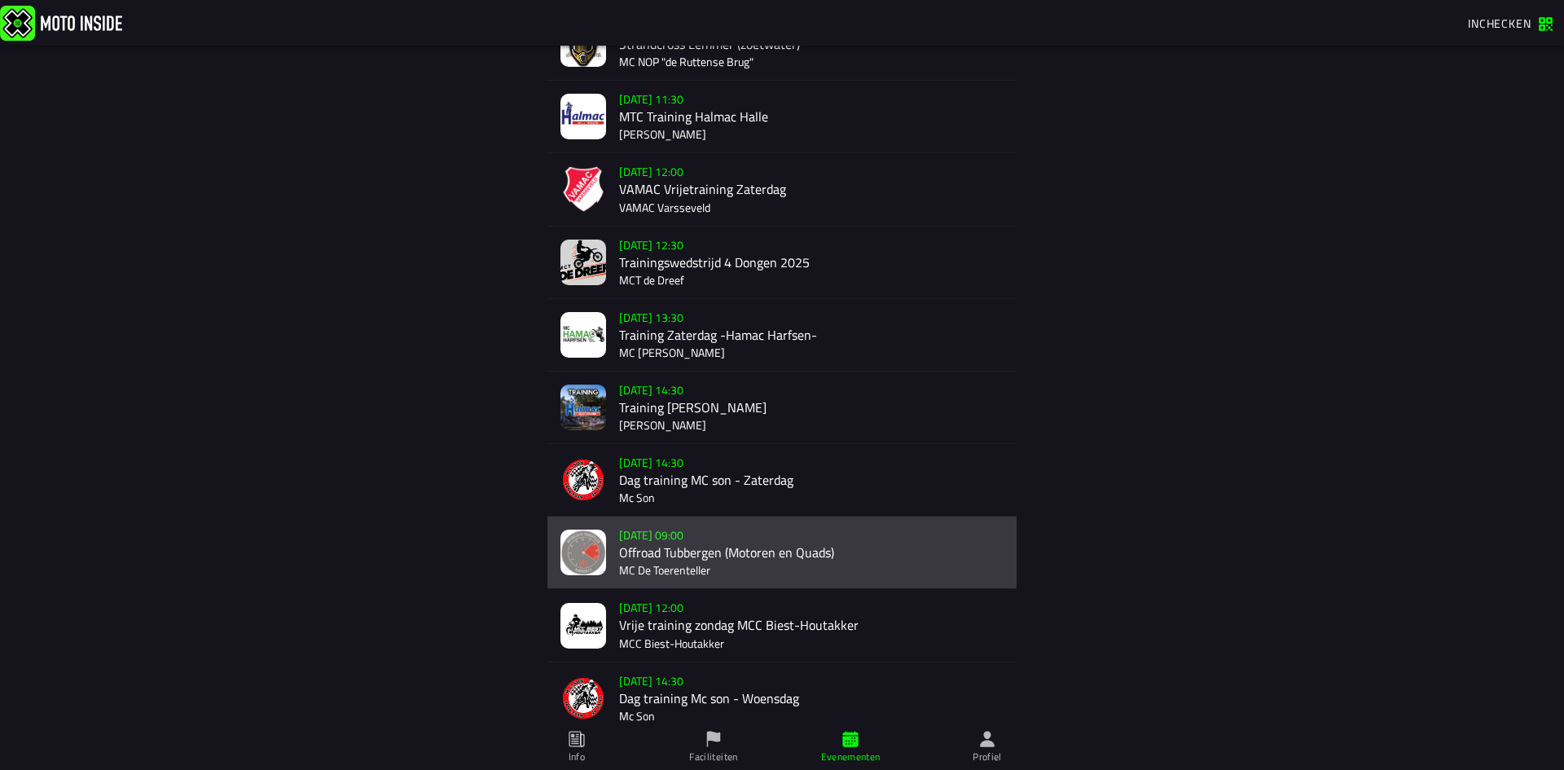
click at [583, 547] on img at bounding box center [583, 552] width 46 height 46
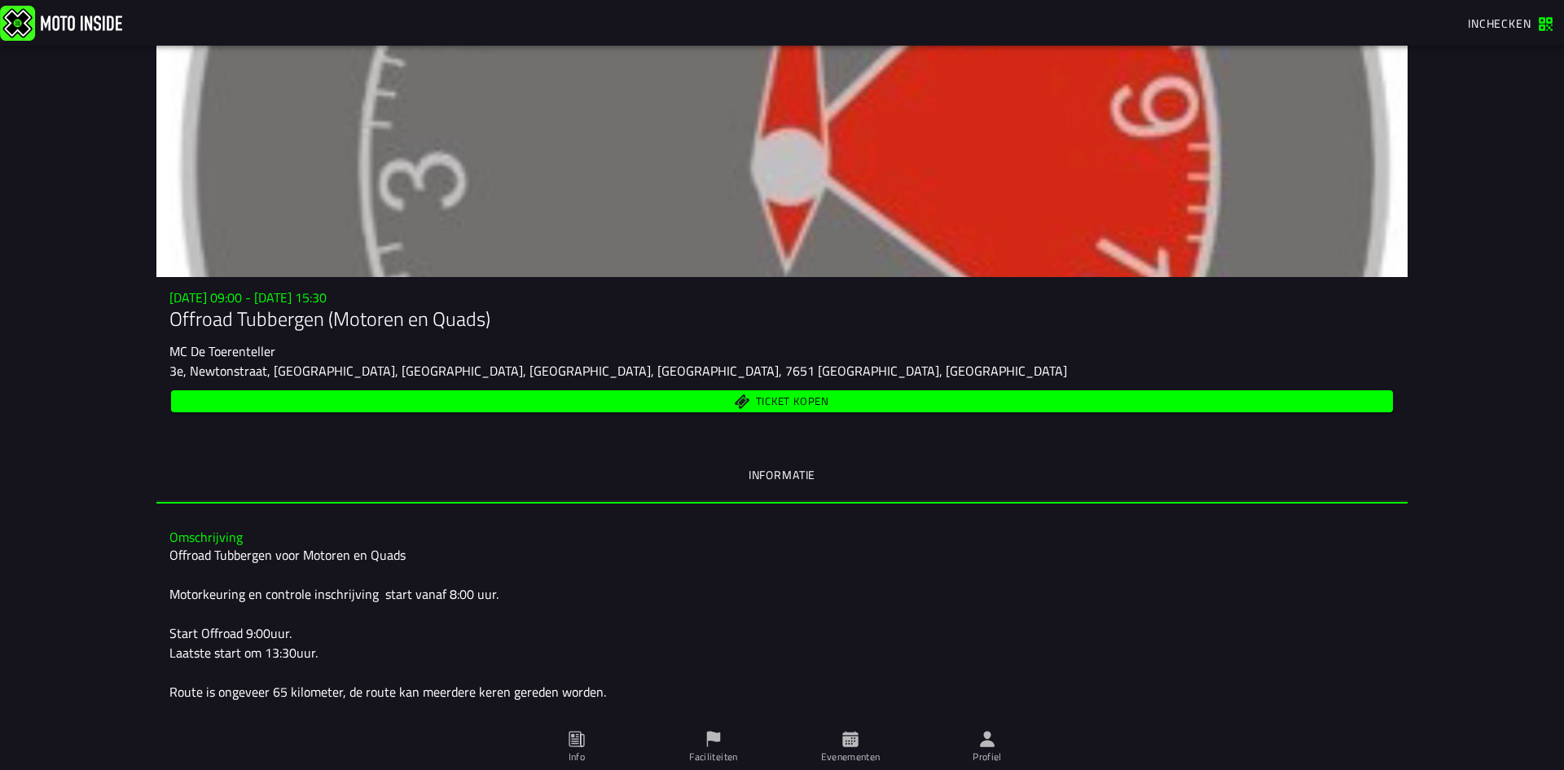
click at [723, 402] on span "Ticket kopen" at bounding box center [782, 400] width 1203 height 15
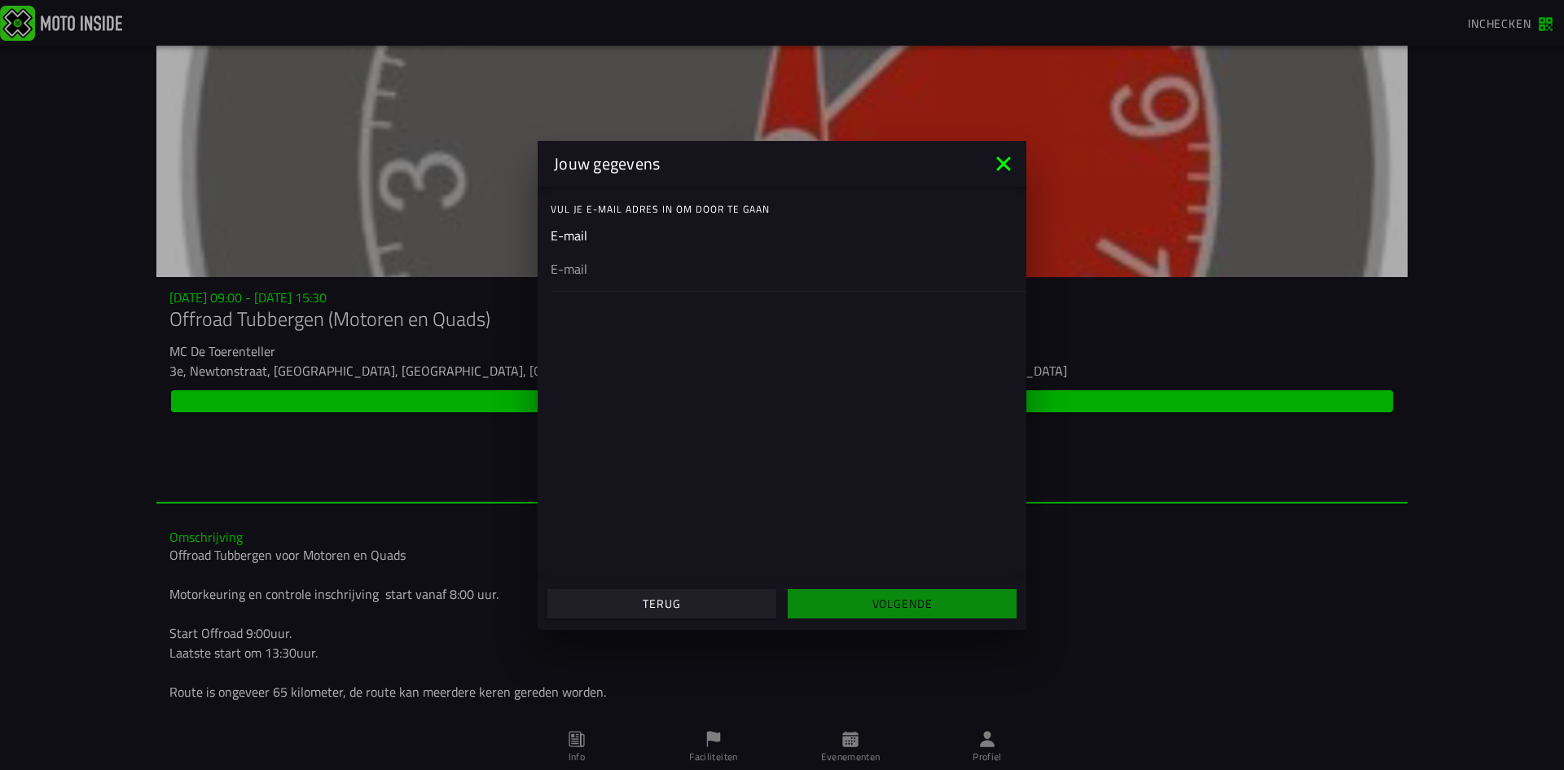
click at [595, 246] on div at bounding box center [782, 268] width 463 height 46
click at [595, 258] on input "email" at bounding box center [782, 268] width 463 height 20
click at [591, 227] on ion-input "E-mail" at bounding box center [782, 258] width 463 height 65
click at [595, 268] on input "email" at bounding box center [782, 268] width 463 height 20
type input "autoschade.zantinge@gmail.com"
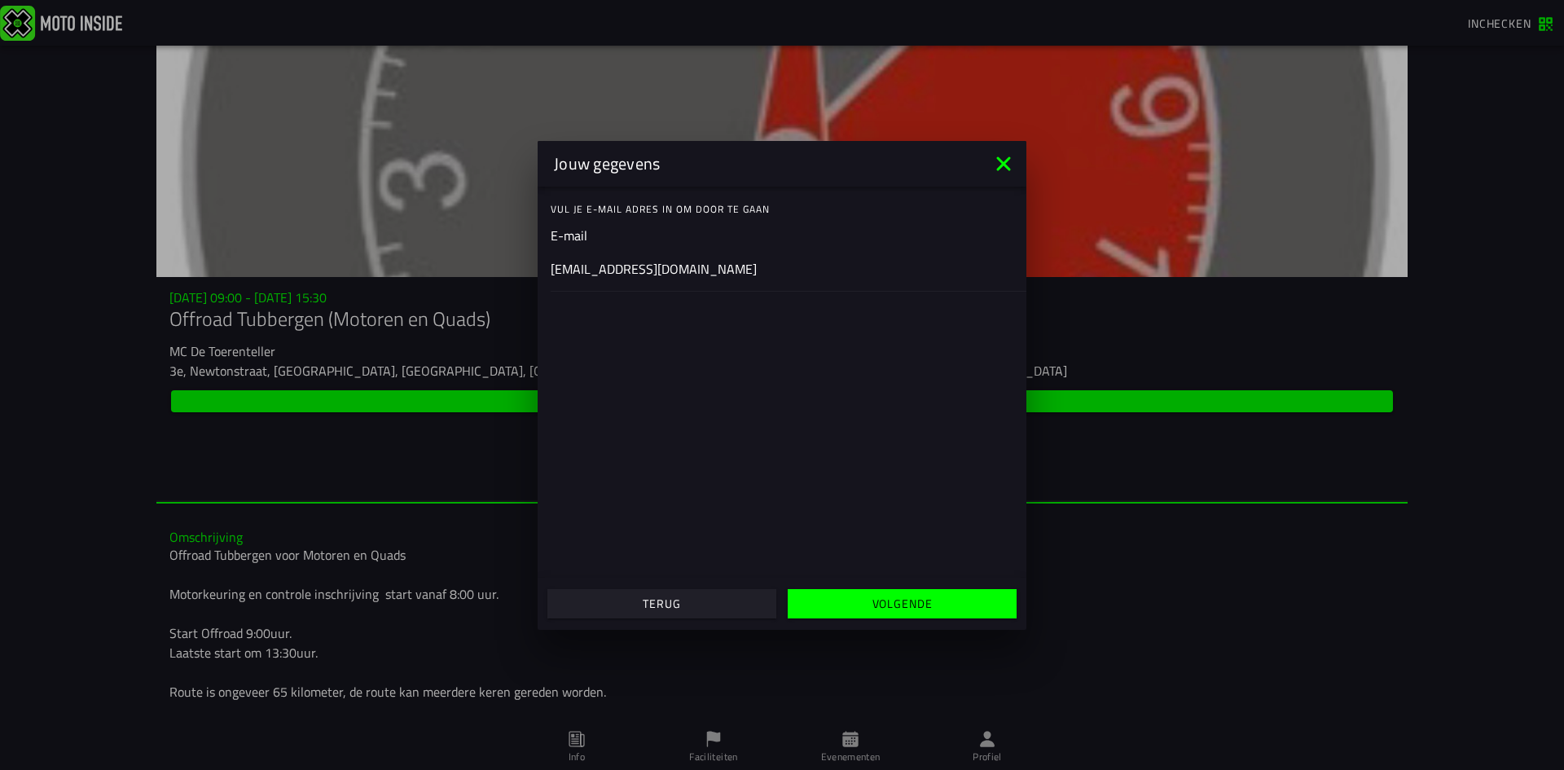
click at [854, 608] on span "Volgende" at bounding box center [902, 603] width 204 height 11
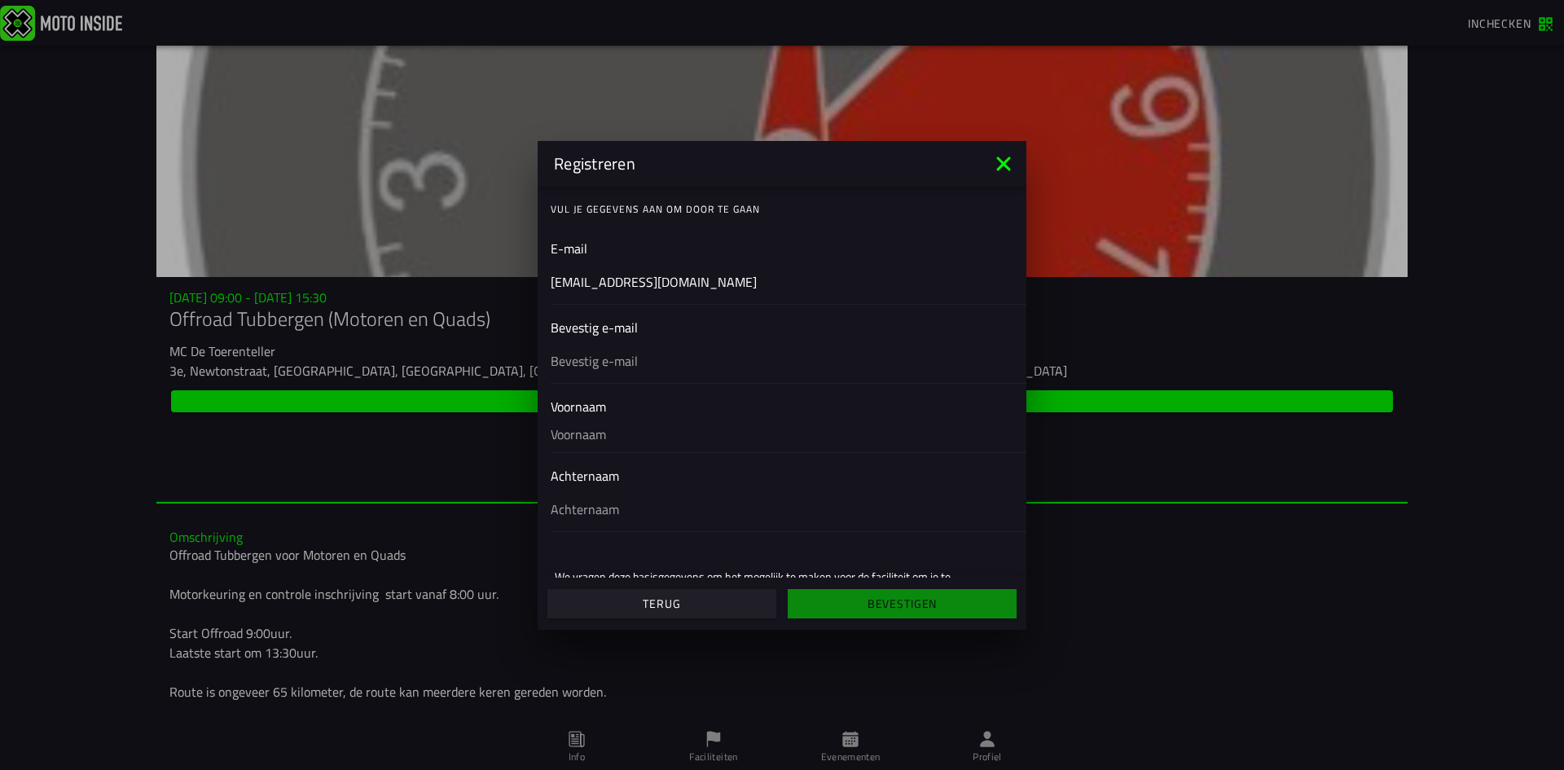
click at [608, 410] on ion-input "Voornaam" at bounding box center [782, 424] width 463 height 55
click at [595, 437] on input "text" at bounding box center [782, 434] width 463 height 36
type input "bernie"
type input "autoschade.zantinge@gmail.com"
type input "zantinge"
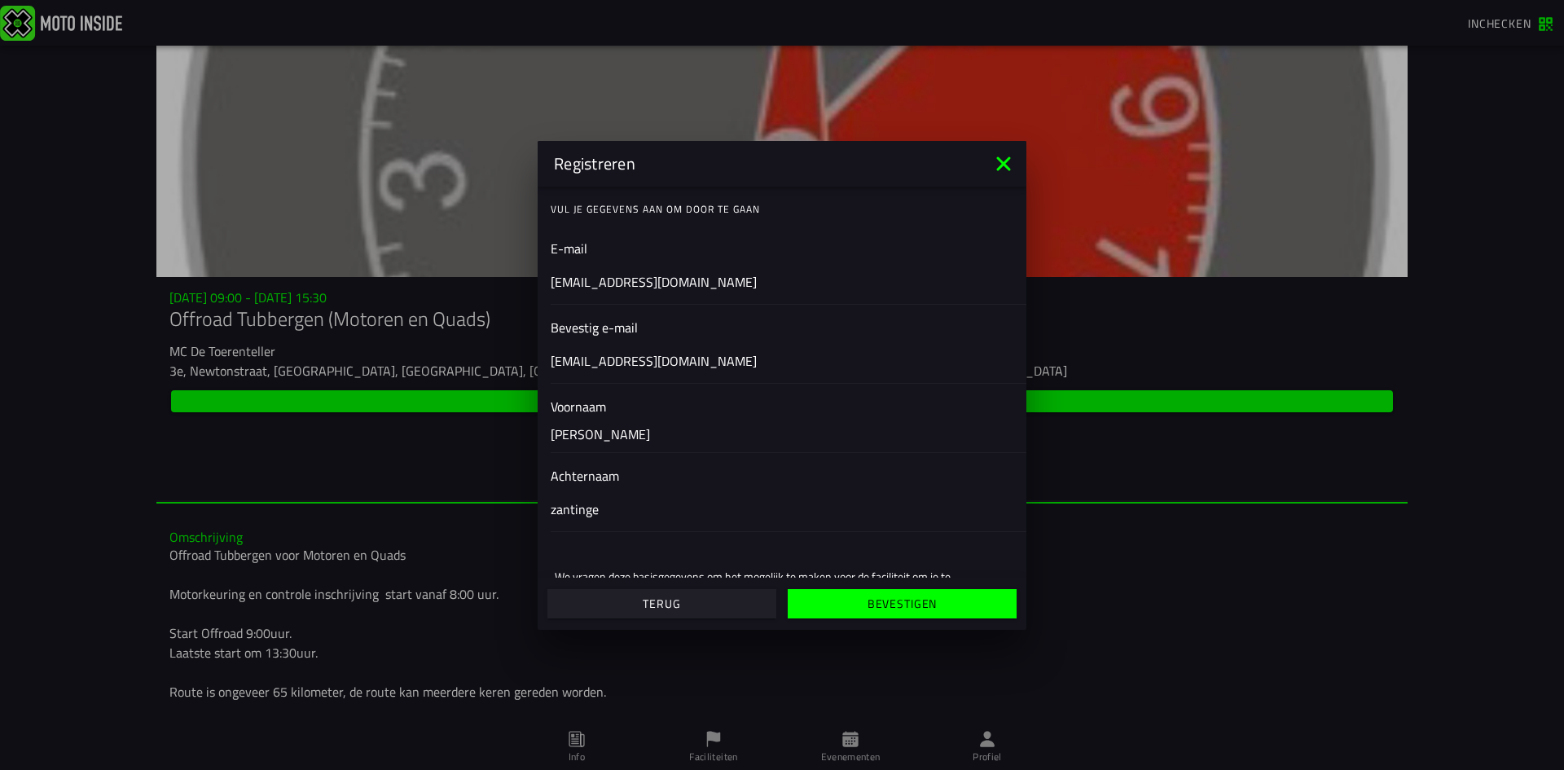
click at [851, 602] on span "Bevestigen" at bounding box center [902, 603] width 204 height 11
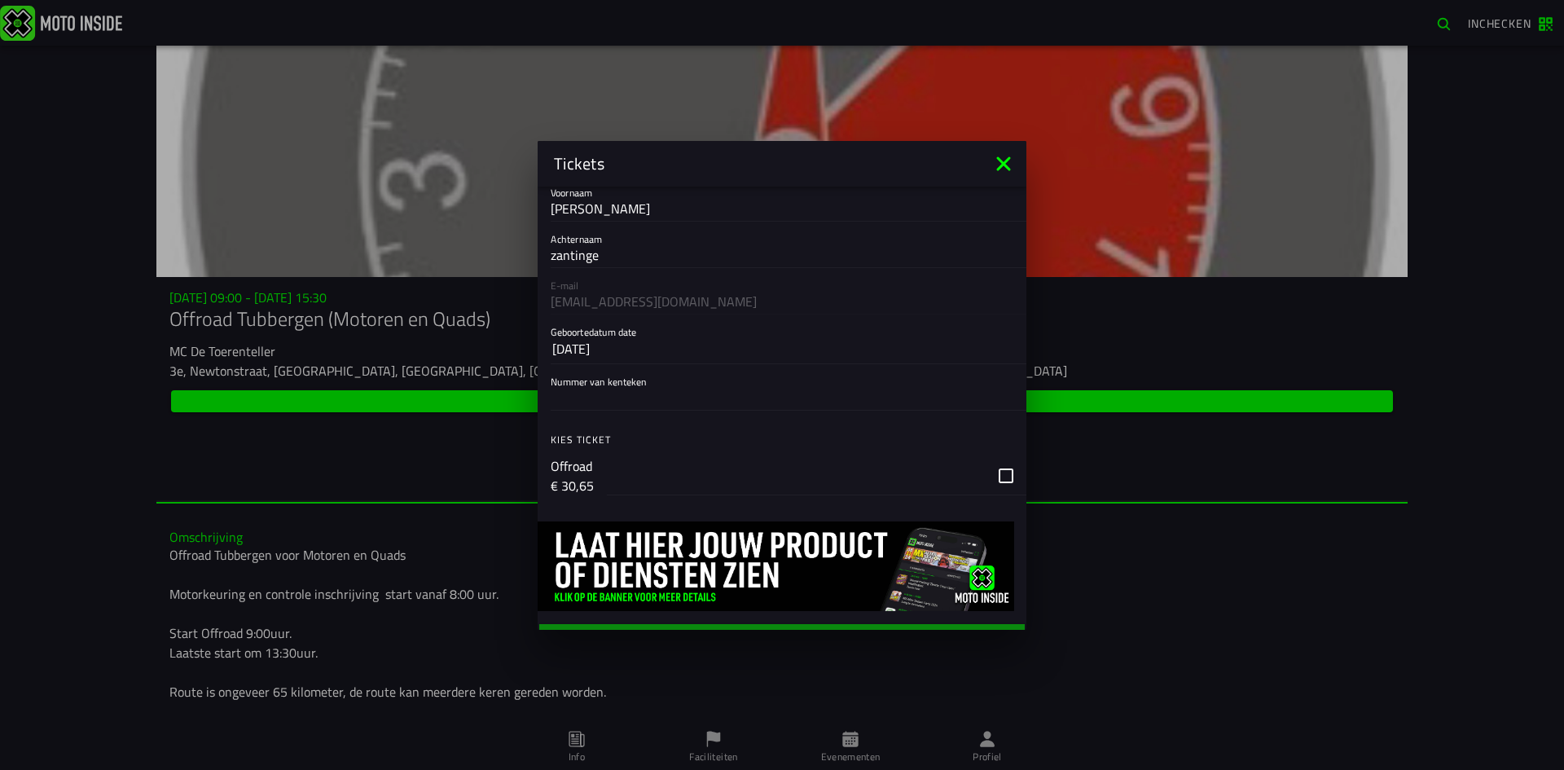
scroll to position [77, 0]
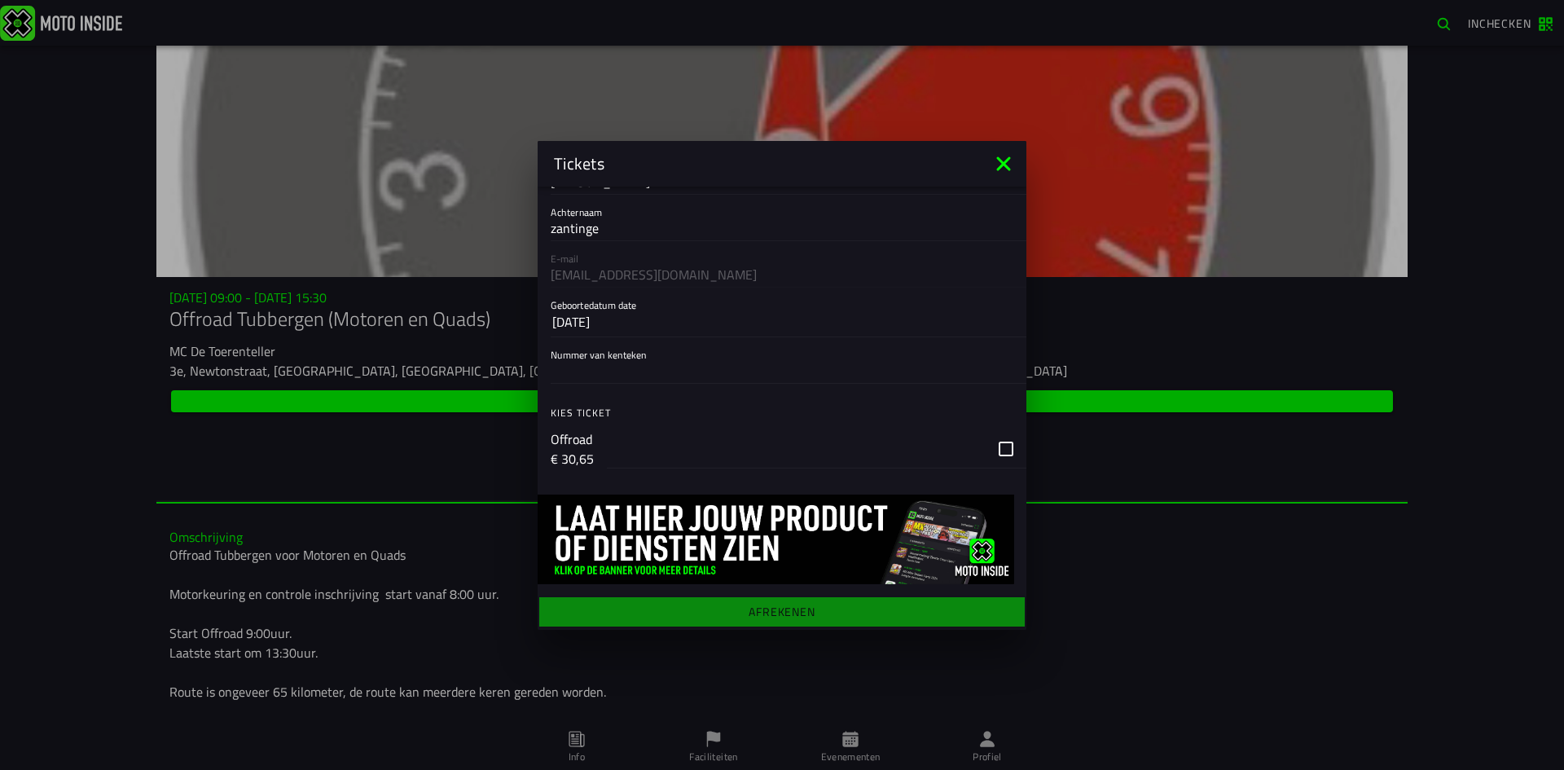
click at [769, 611] on div "Registratieformulier Voornaam bernie Achternaam zantinge E-mail autoschade.zant…" at bounding box center [782, 408] width 489 height 443
click at [991, 446] on div "button" at bounding box center [817, 448] width 420 height 39
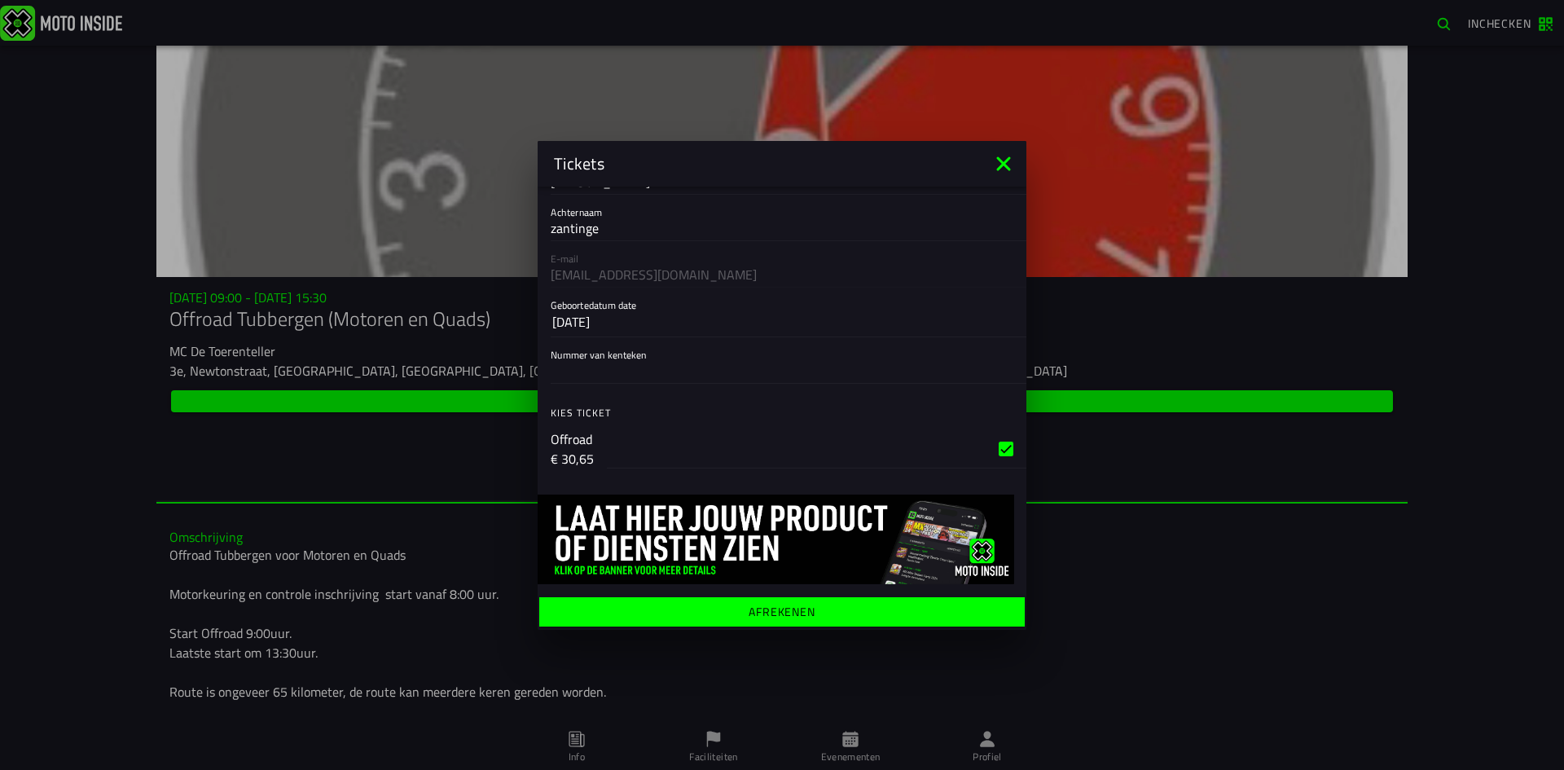
click at [801, 610] on ion-label "Afrekenen" at bounding box center [782, 610] width 67 height 11
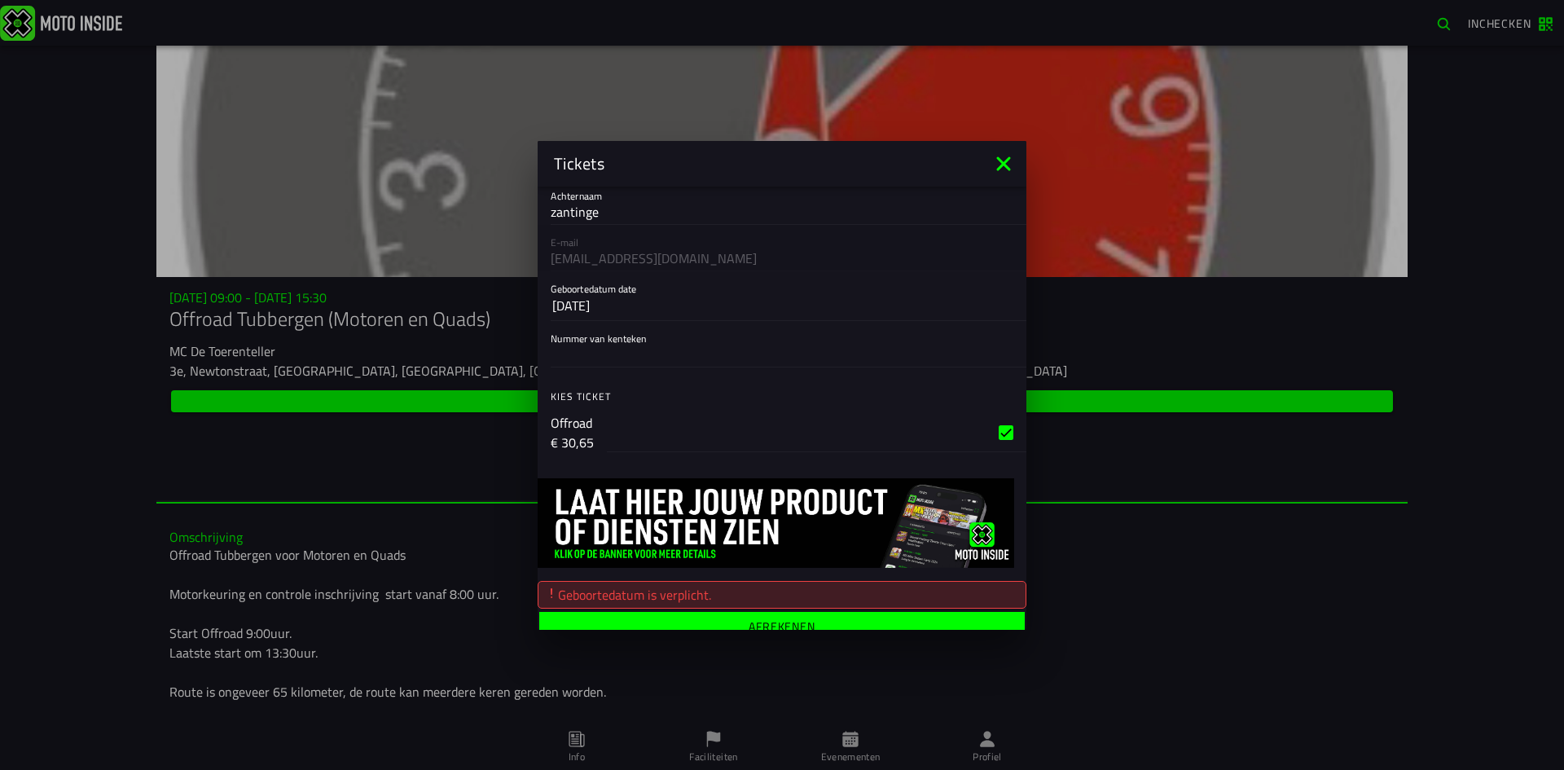
scroll to position [108, 0]
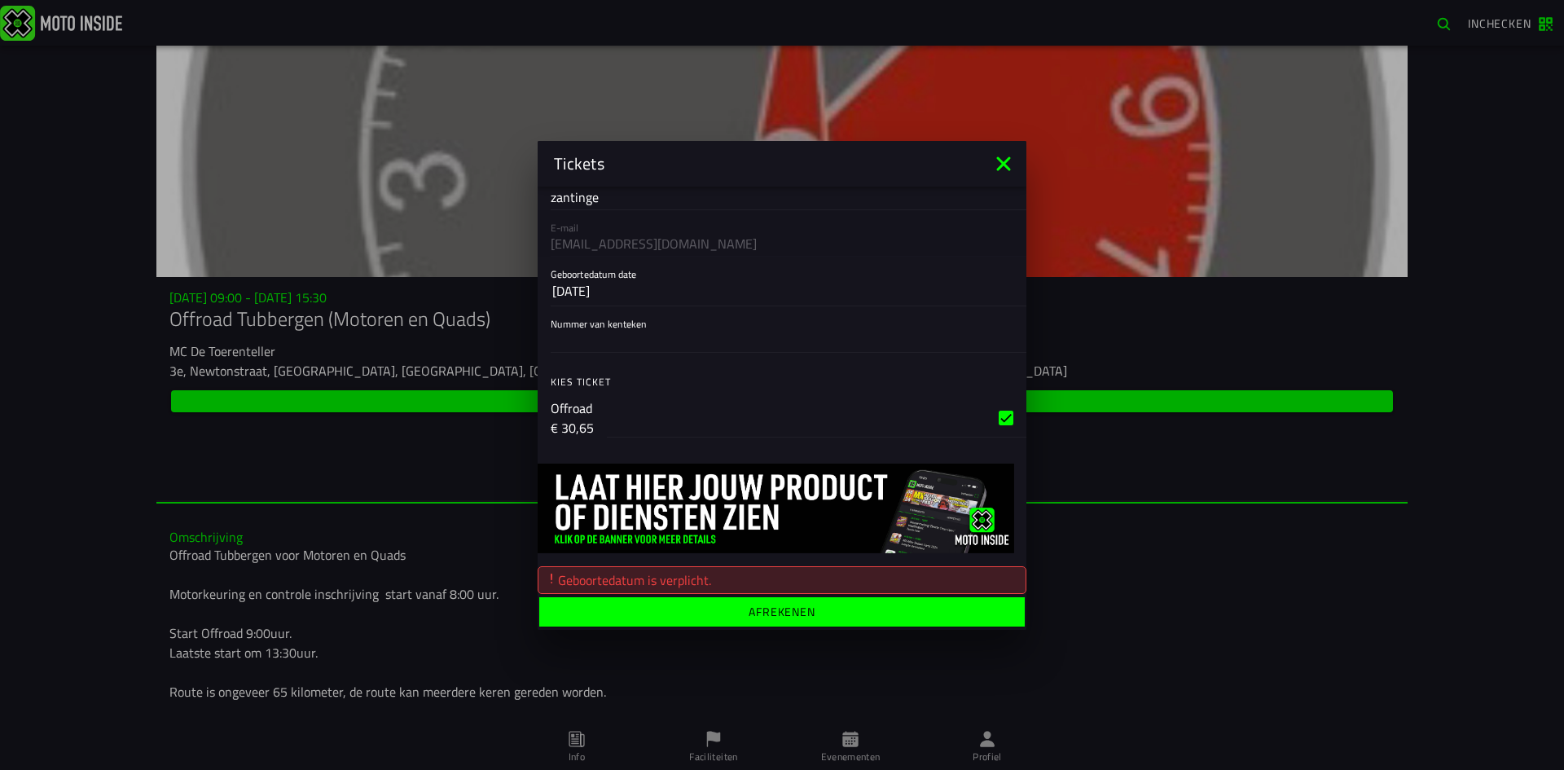
click at [574, 329] on input "Nummer van kenteken" at bounding box center [782, 339] width 463 height 20
type input "m"
type input "40mlkp"
click at [0, 0] on slot "14 okt 2025" at bounding box center [0, 0] width 0 height 0
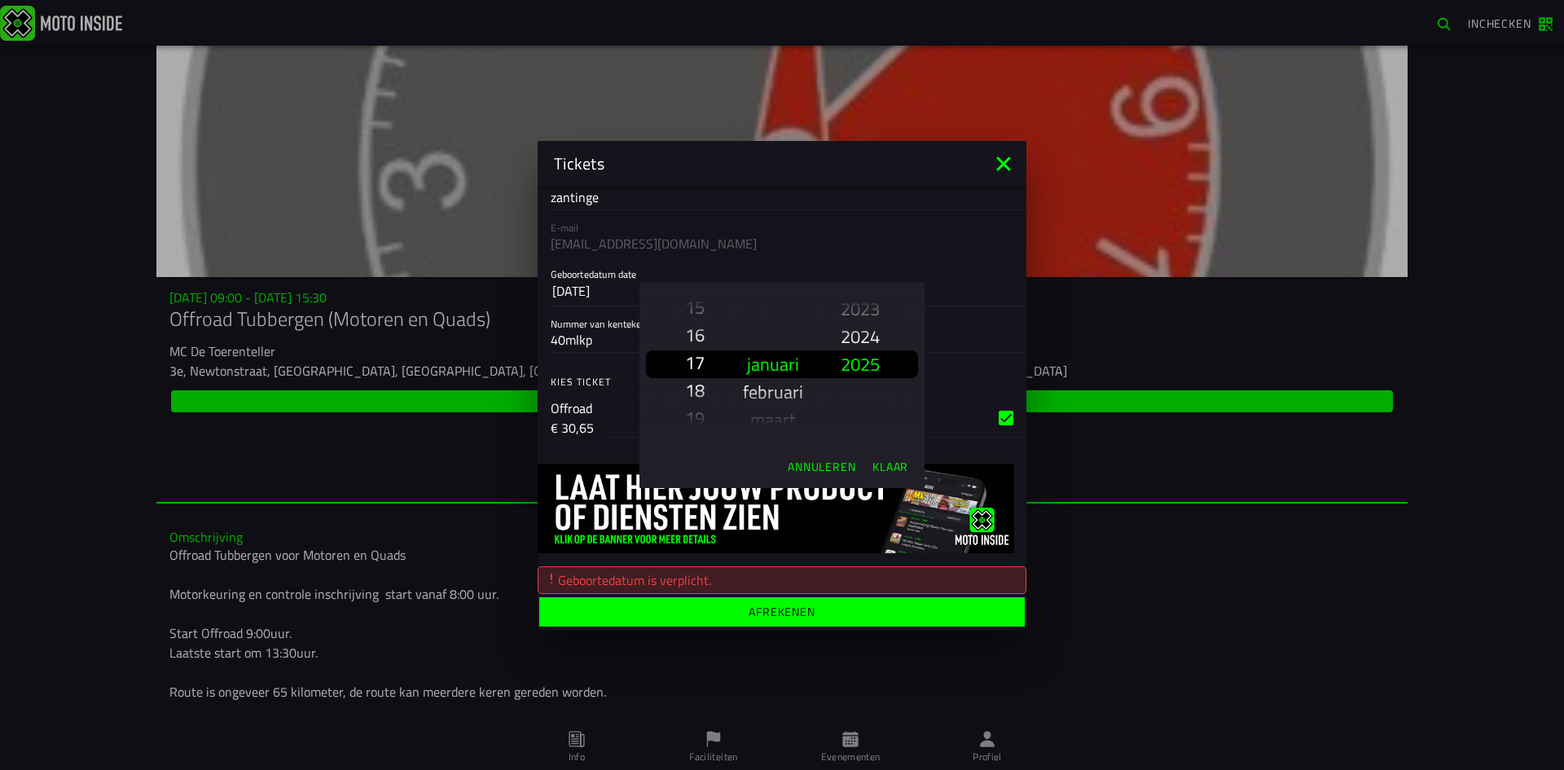
scroll to position [459, 0]
click at [0, 0] on slot "16" at bounding box center [0, 0] width 0 height 0
click at [0, 0] on slot "mei" at bounding box center [0, 0] width 0 height 0
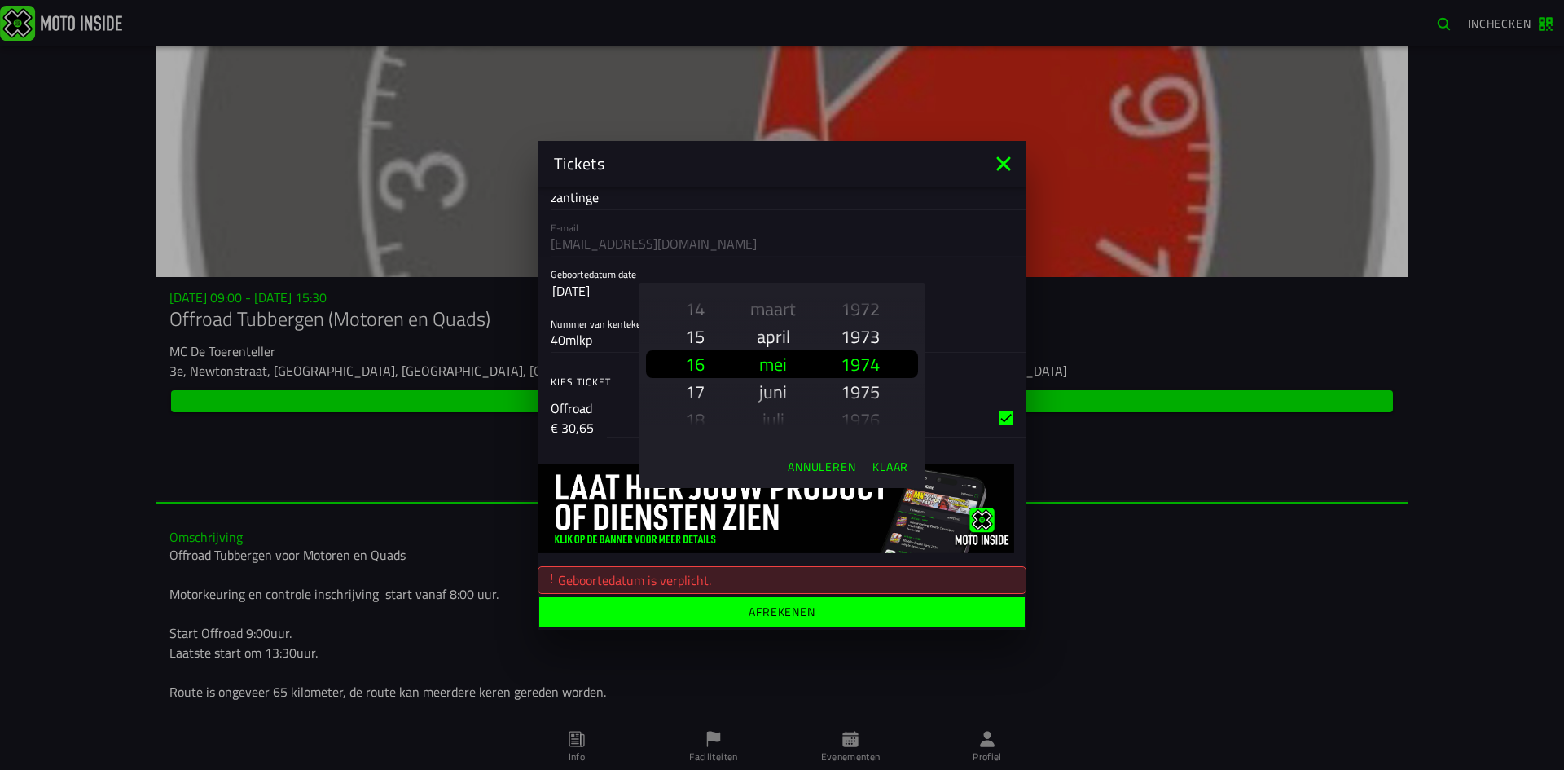
click at [0, 0] on slot "1974" at bounding box center [0, 0] width 0 height 0
click at [735, 602] on ion-backdrop at bounding box center [782, 385] width 1564 height 770
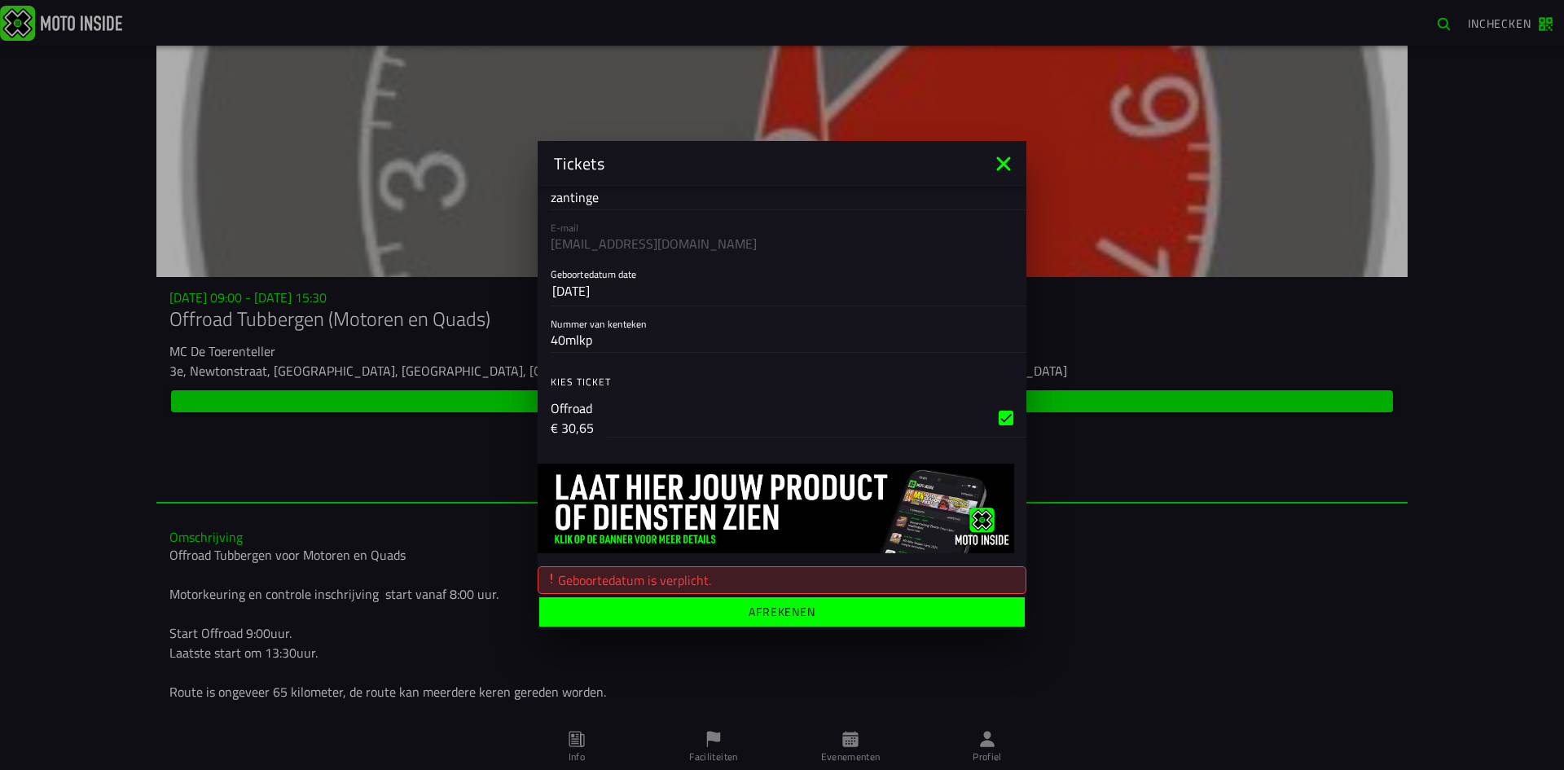
click at [749, 608] on ion-label "Afrekenen" at bounding box center [782, 610] width 67 height 11
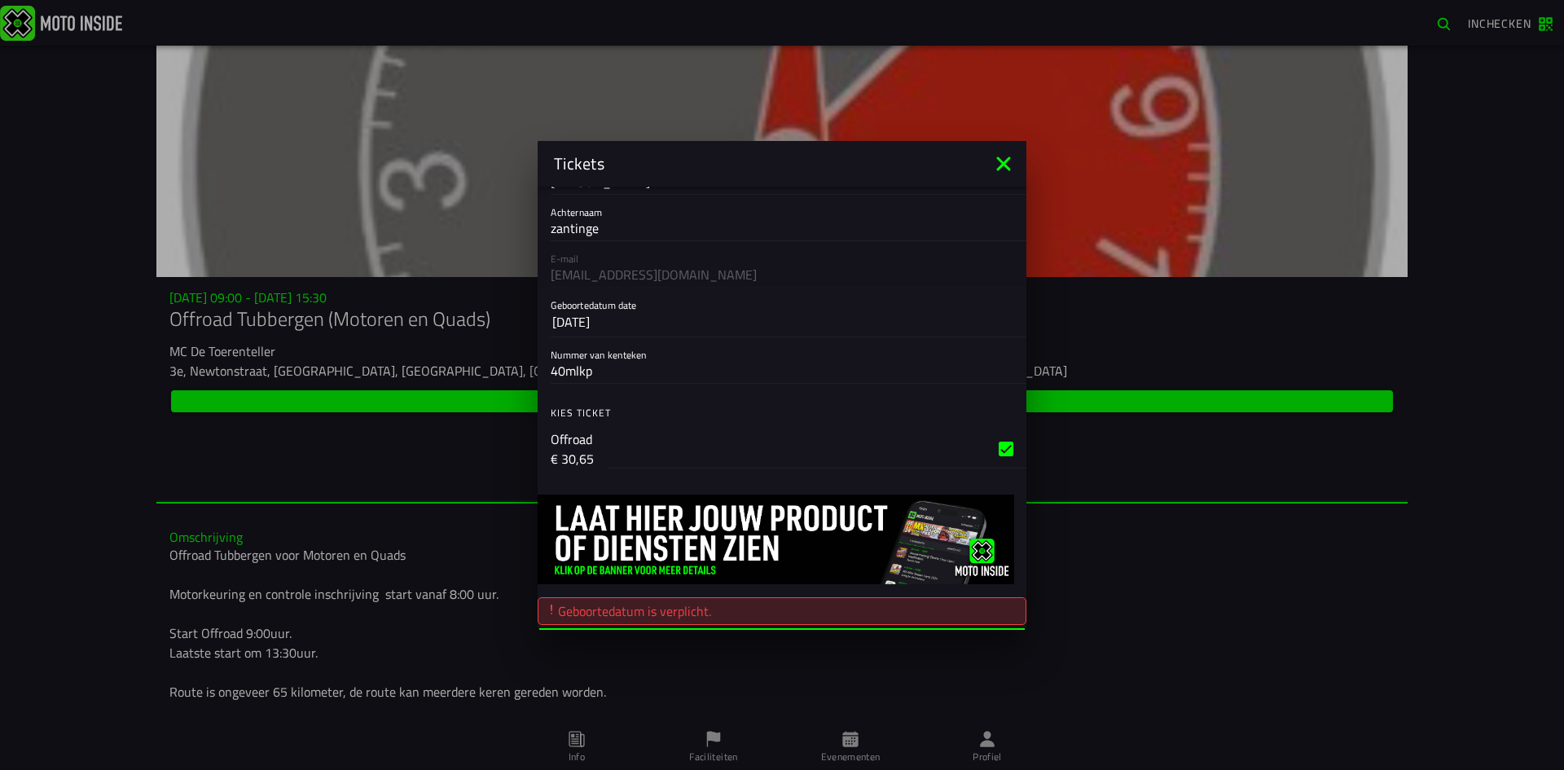
click at [0, 0] on slot "14 okt 2025" at bounding box center [0, 0] width 0 height 0
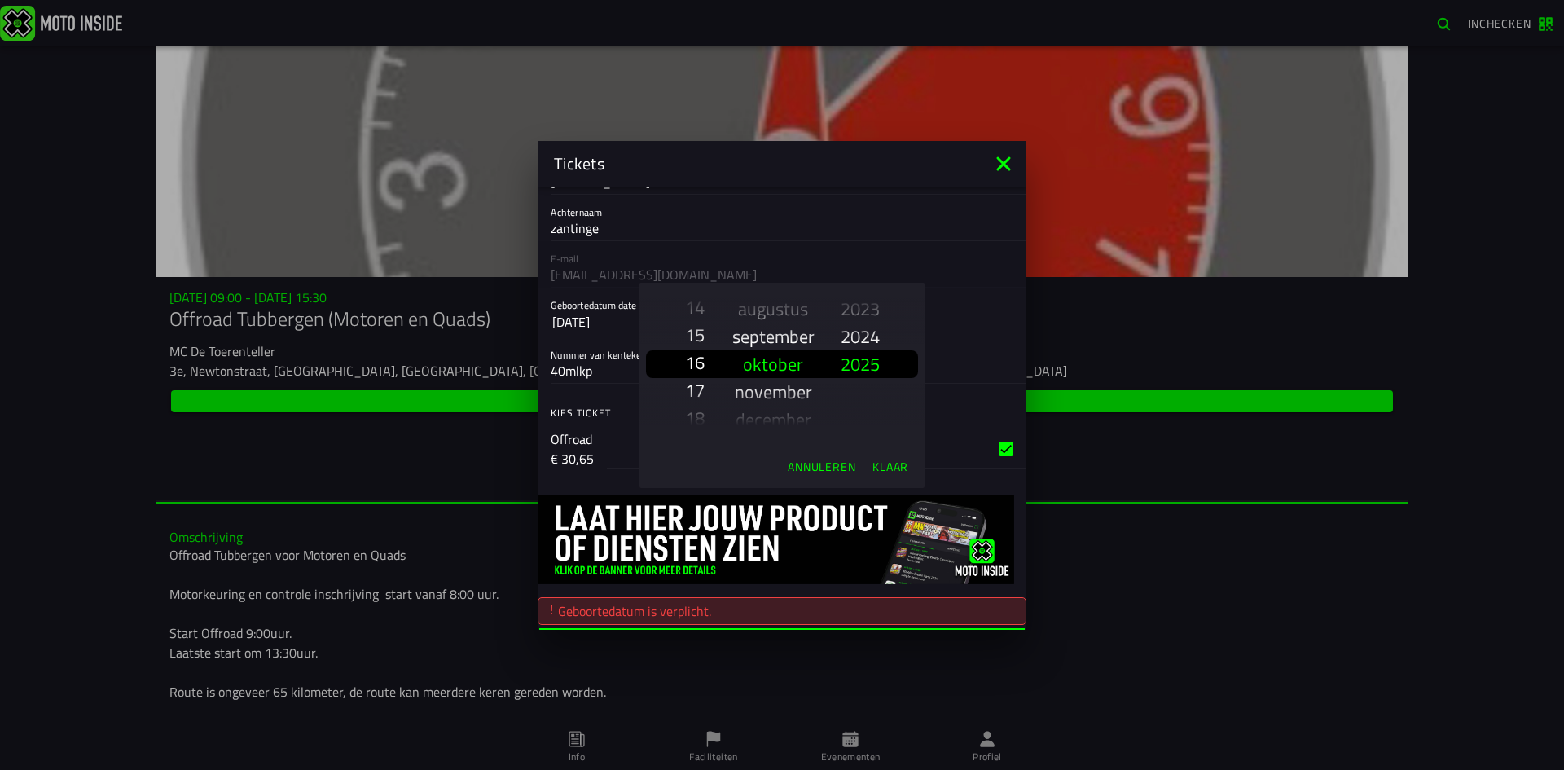
scroll to position [431, 0]
click at [0, 0] on slot "16" at bounding box center [0, 0] width 0 height 0
click at [0, 0] on slot "mei" at bounding box center [0, 0] width 0 height 0
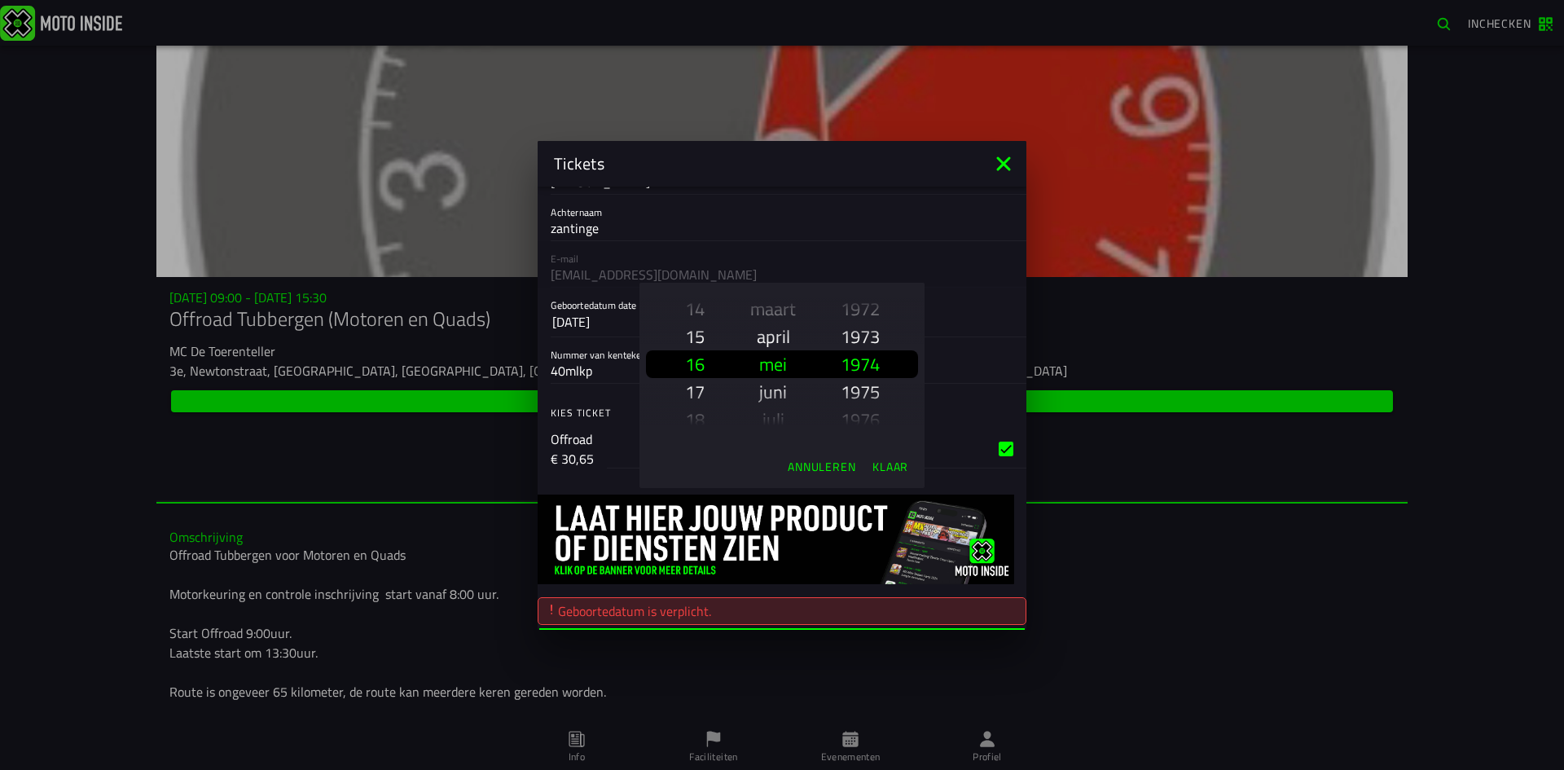
click at [0, 0] on slot "1974" at bounding box center [0, 0] width 0 height 0
click at [0, 0] on slot "Klaar" at bounding box center [0, 0] width 0 height 0
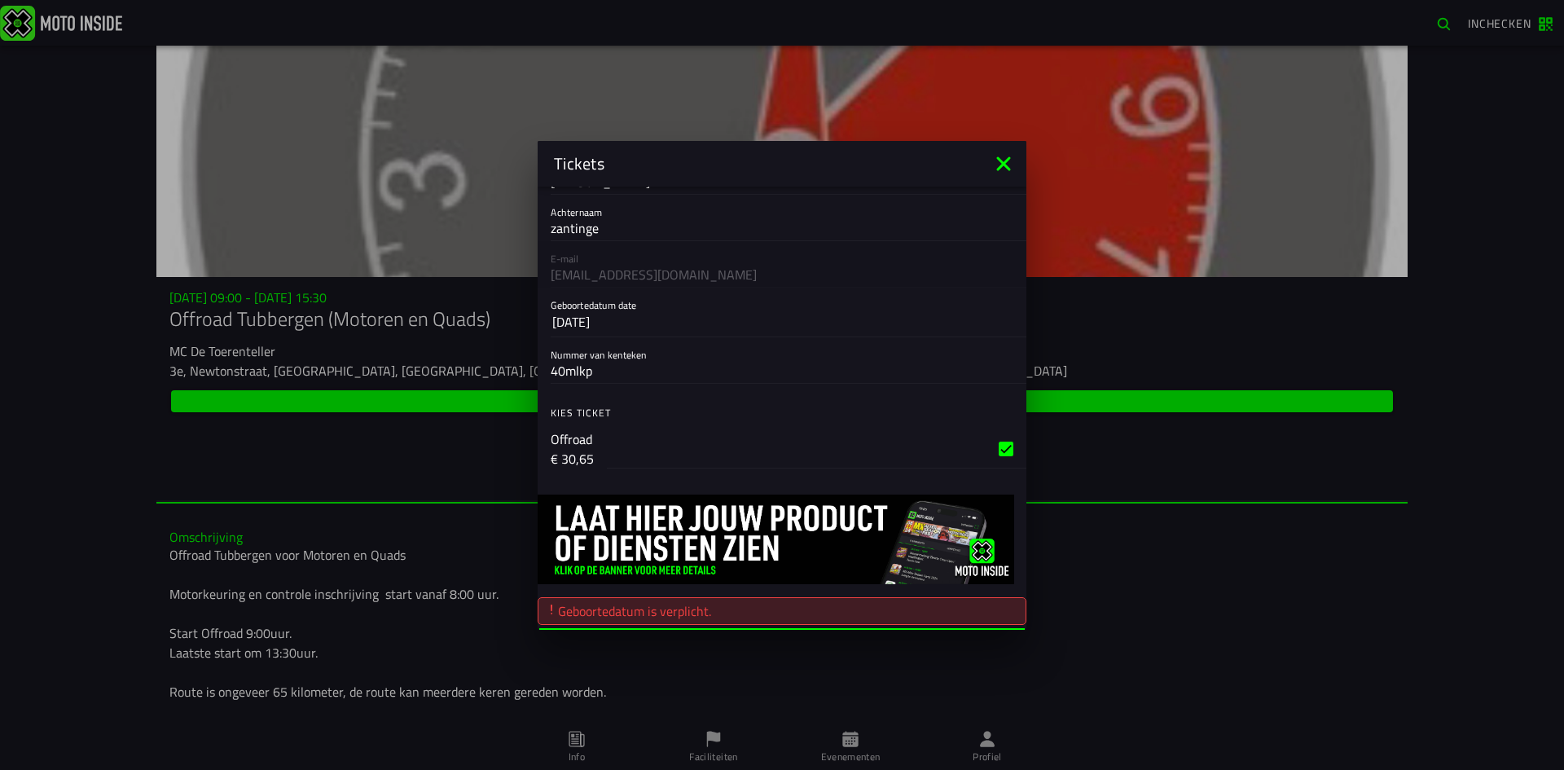
scroll to position [108, 0]
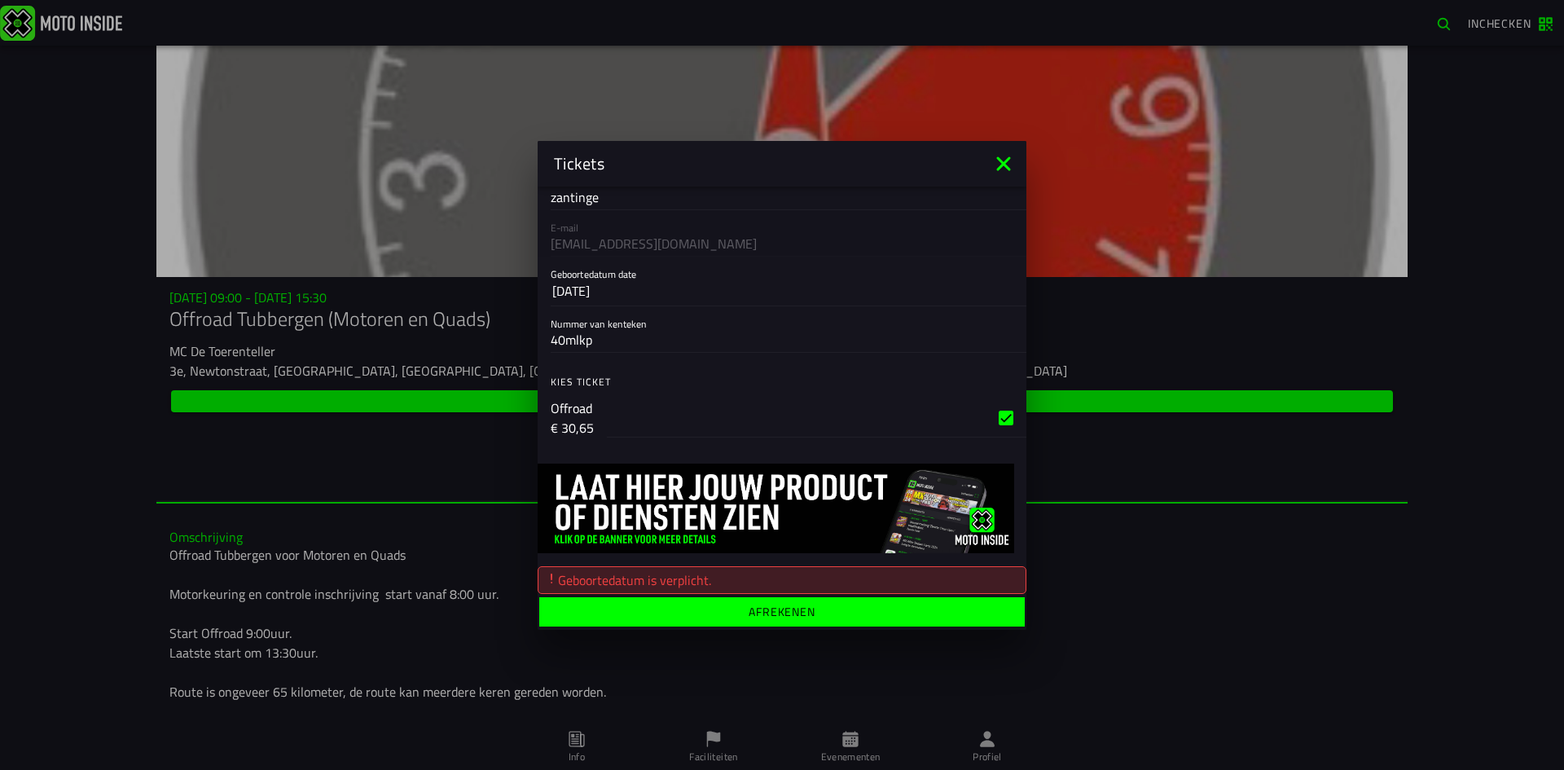
click at [712, 610] on span "Afrekenen" at bounding box center [781, 610] width 460 height 11
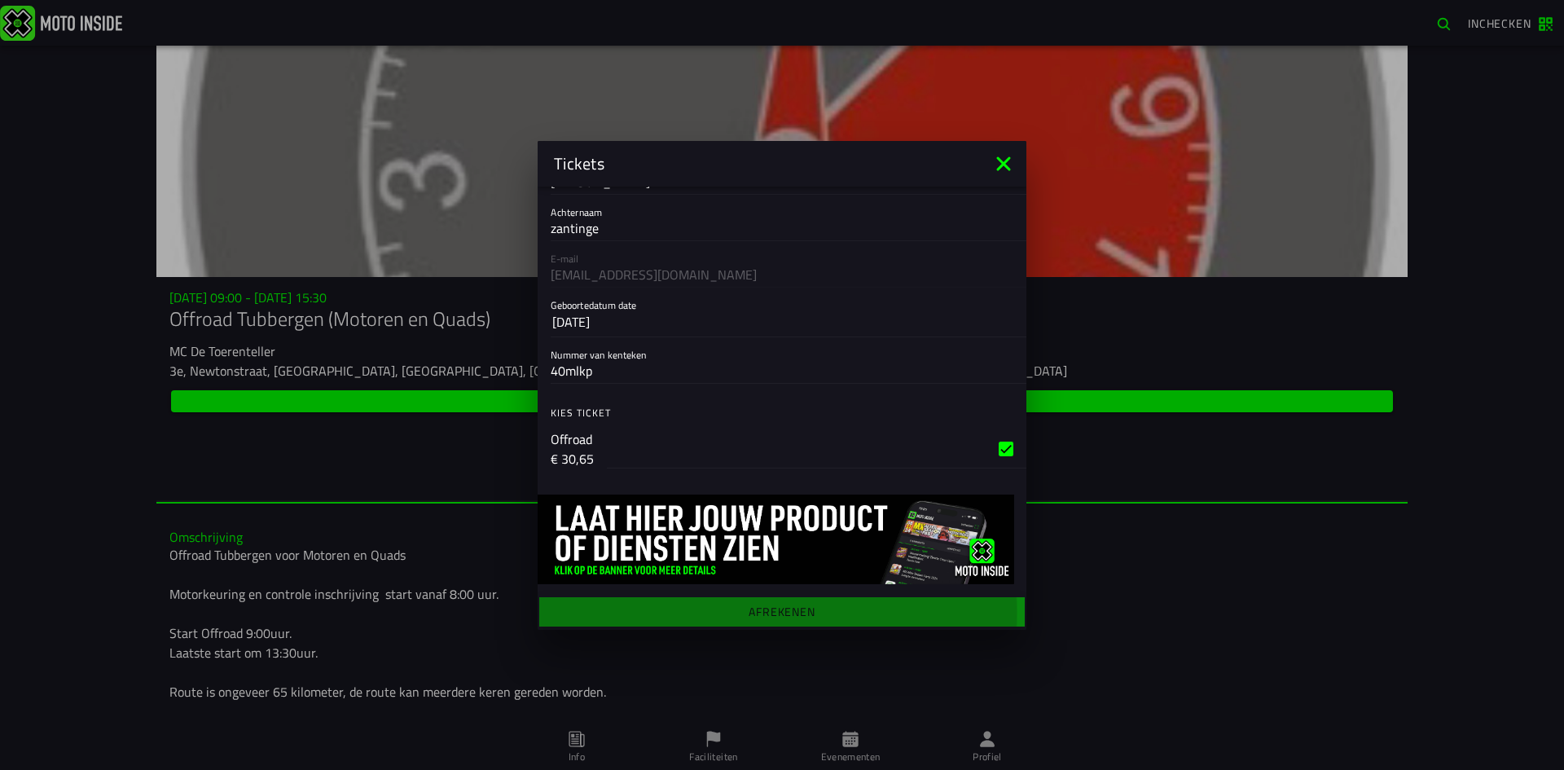
scroll to position [77, 0]
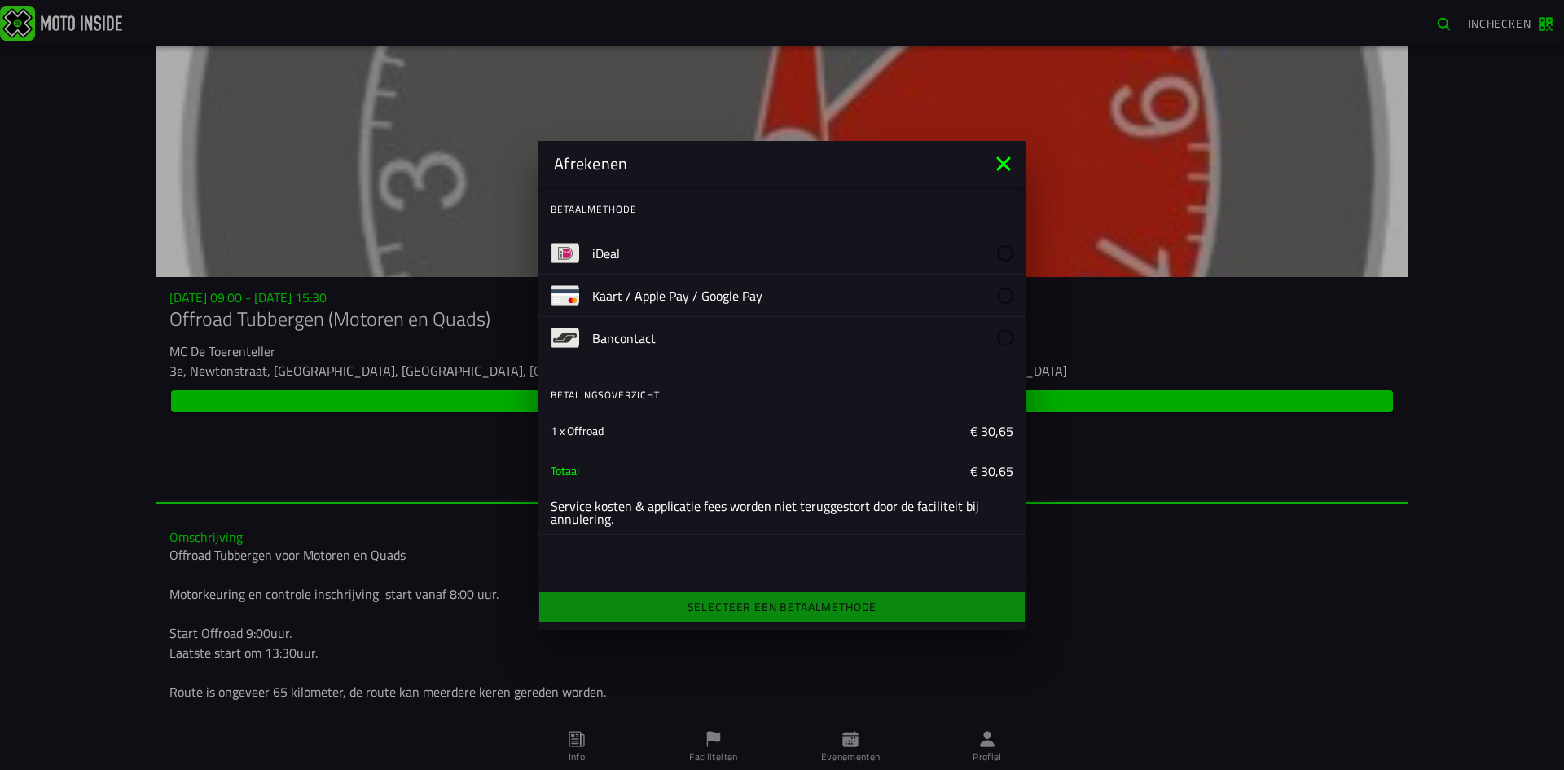
click at [0, 0] on slot "iDeal" at bounding box center [0, 0] width 0 height 0
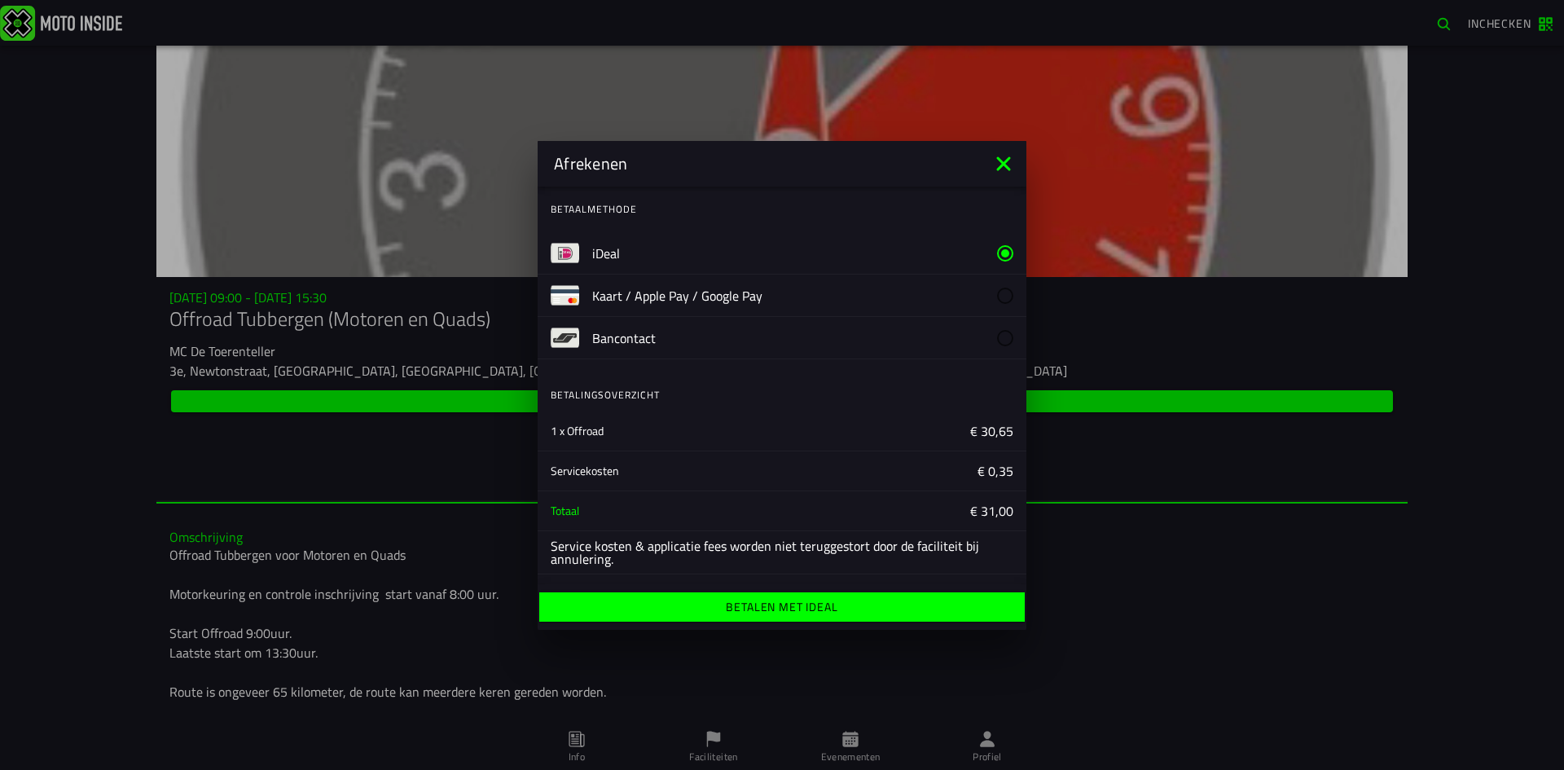
click at [820, 611] on ion-label "Betalen met iDeal" at bounding box center [782, 606] width 112 height 11
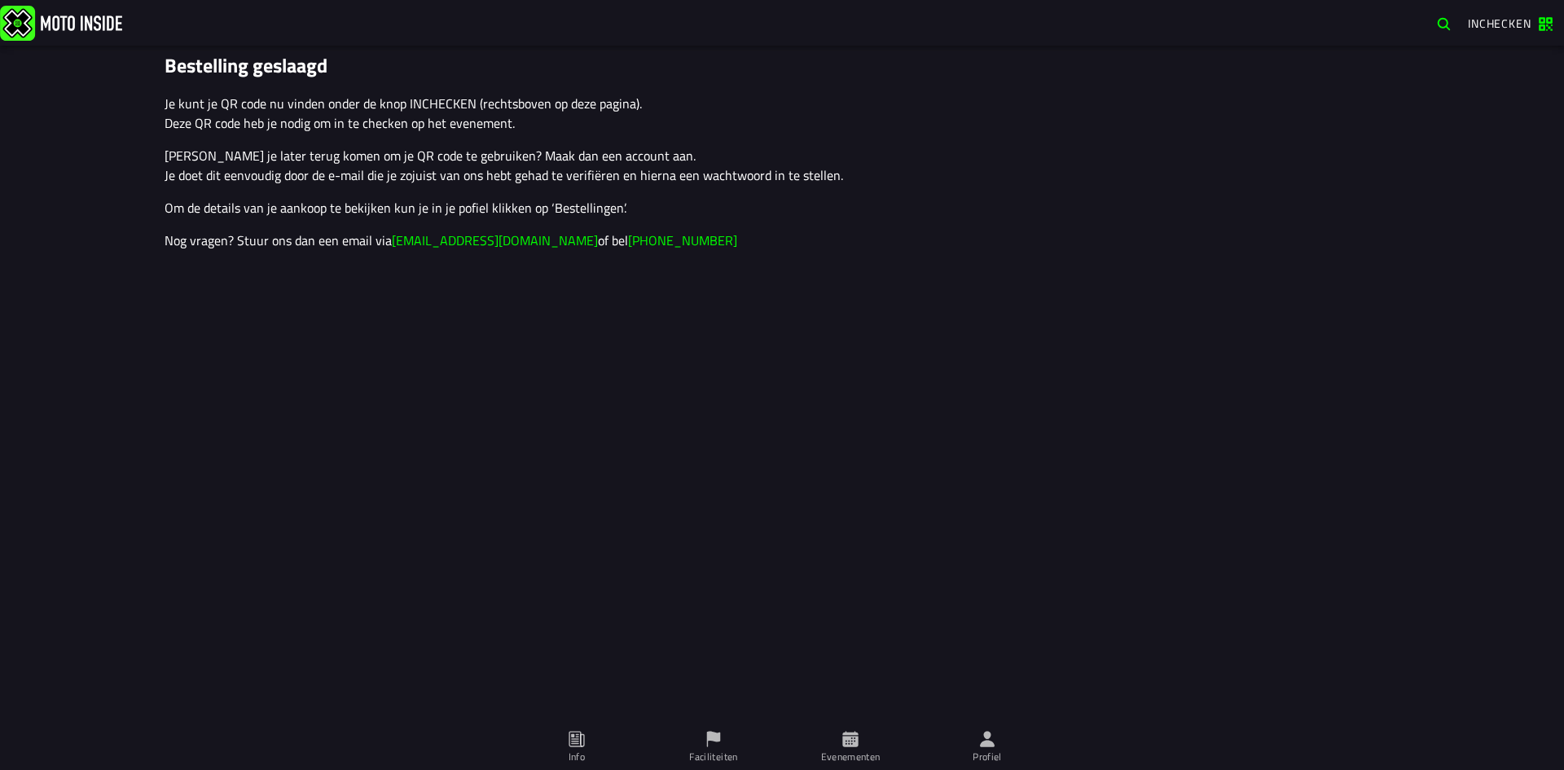
click at [1506, 26] on span "Inchecken" at bounding box center [1500, 23] width 64 height 17
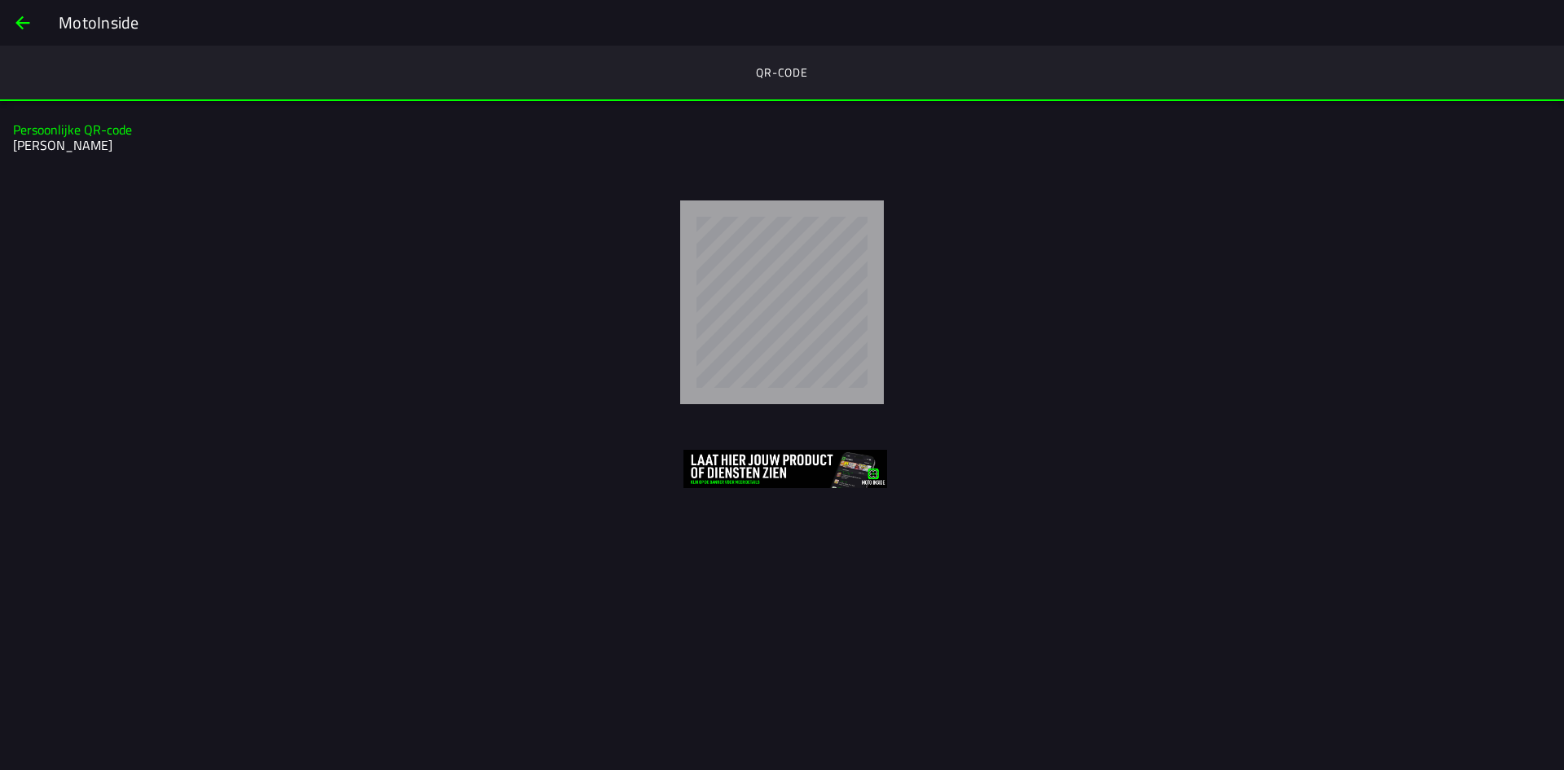
click at [725, 466] on img at bounding box center [785, 469] width 204 height 38
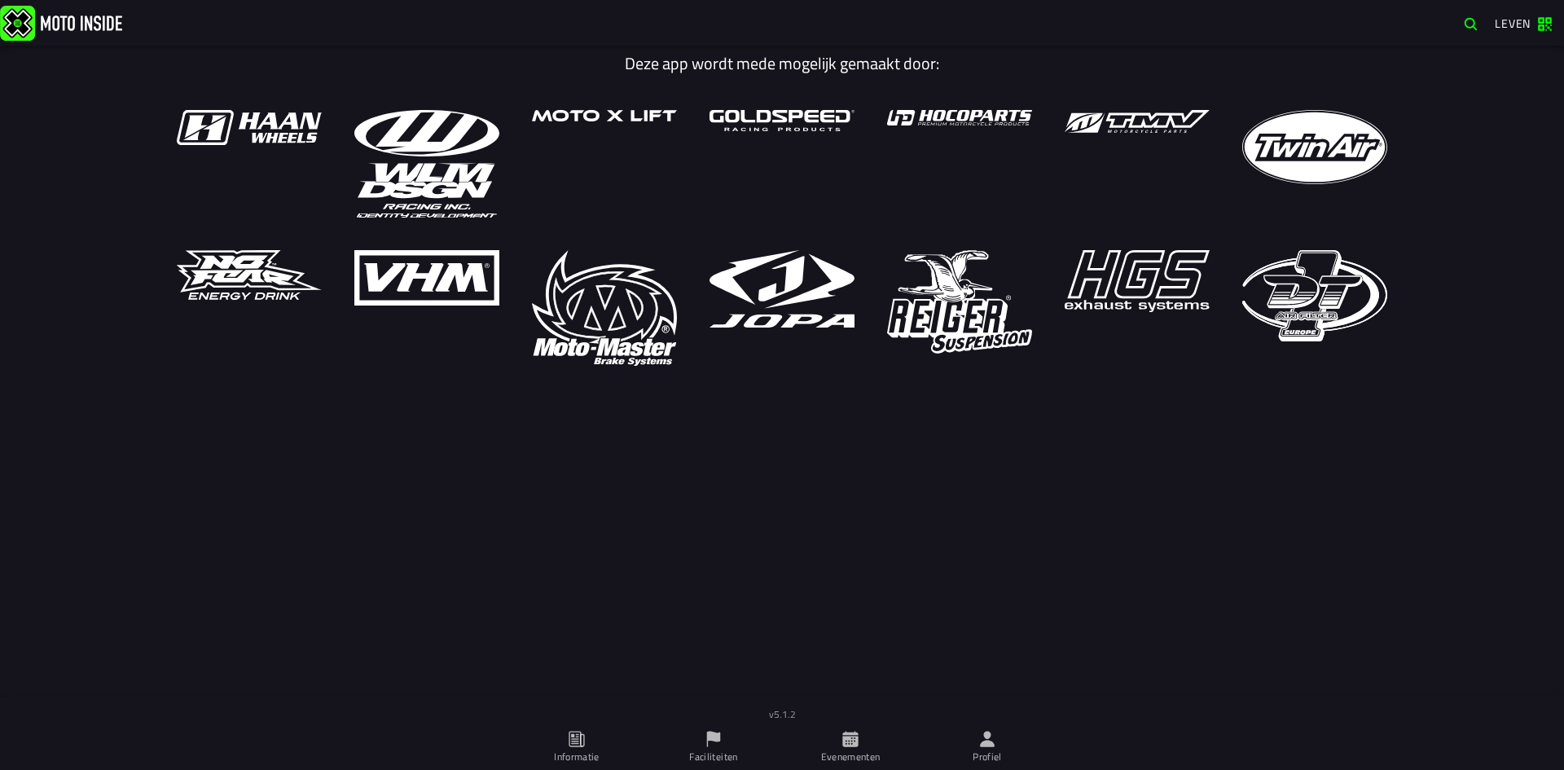
click at [1505, 25] on font "Leven" at bounding box center [1513, 23] width 36 height 17
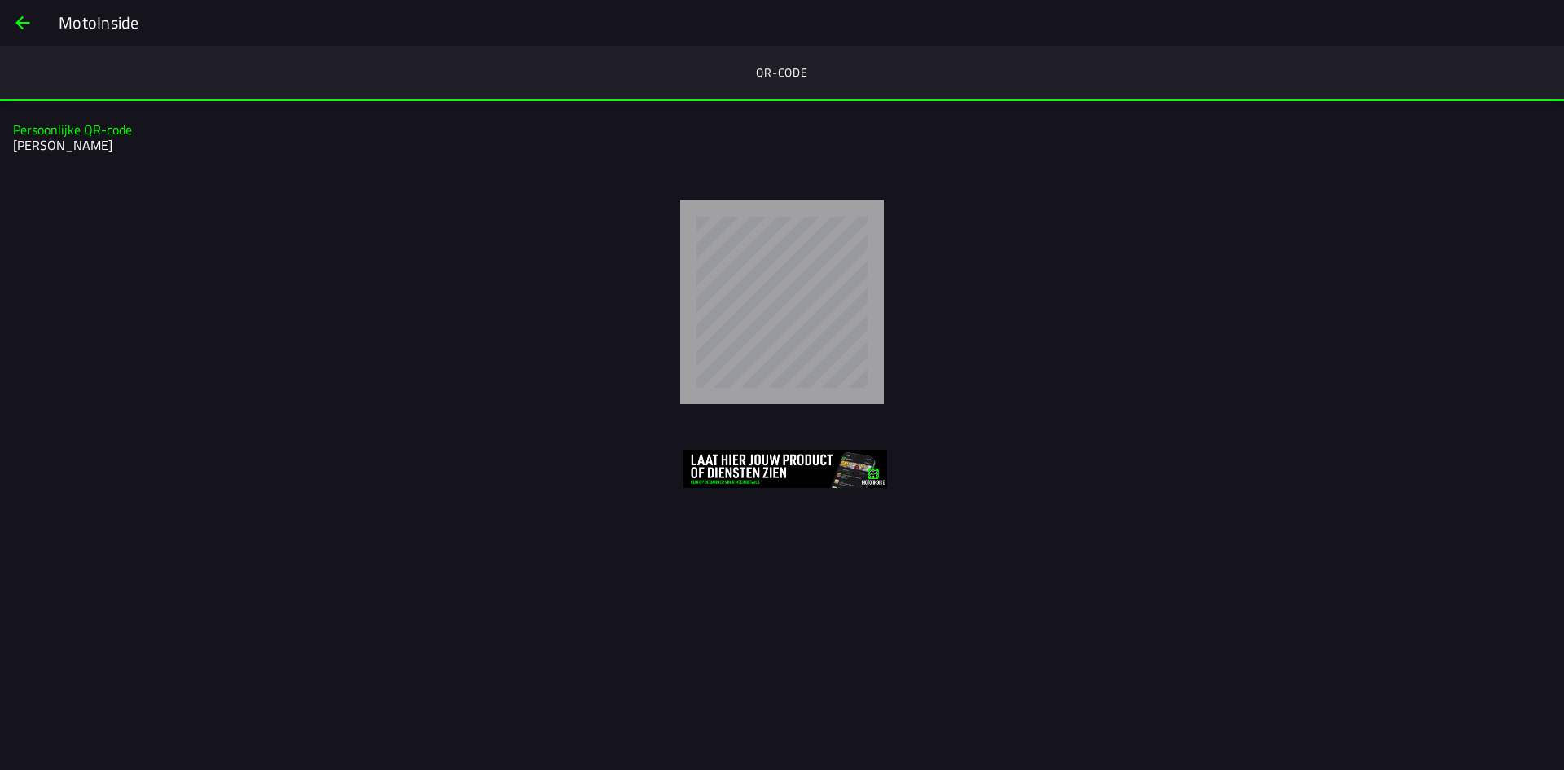
click at [20, 24] on span "rug" at bounding box center [23, 22] width 20 height 39
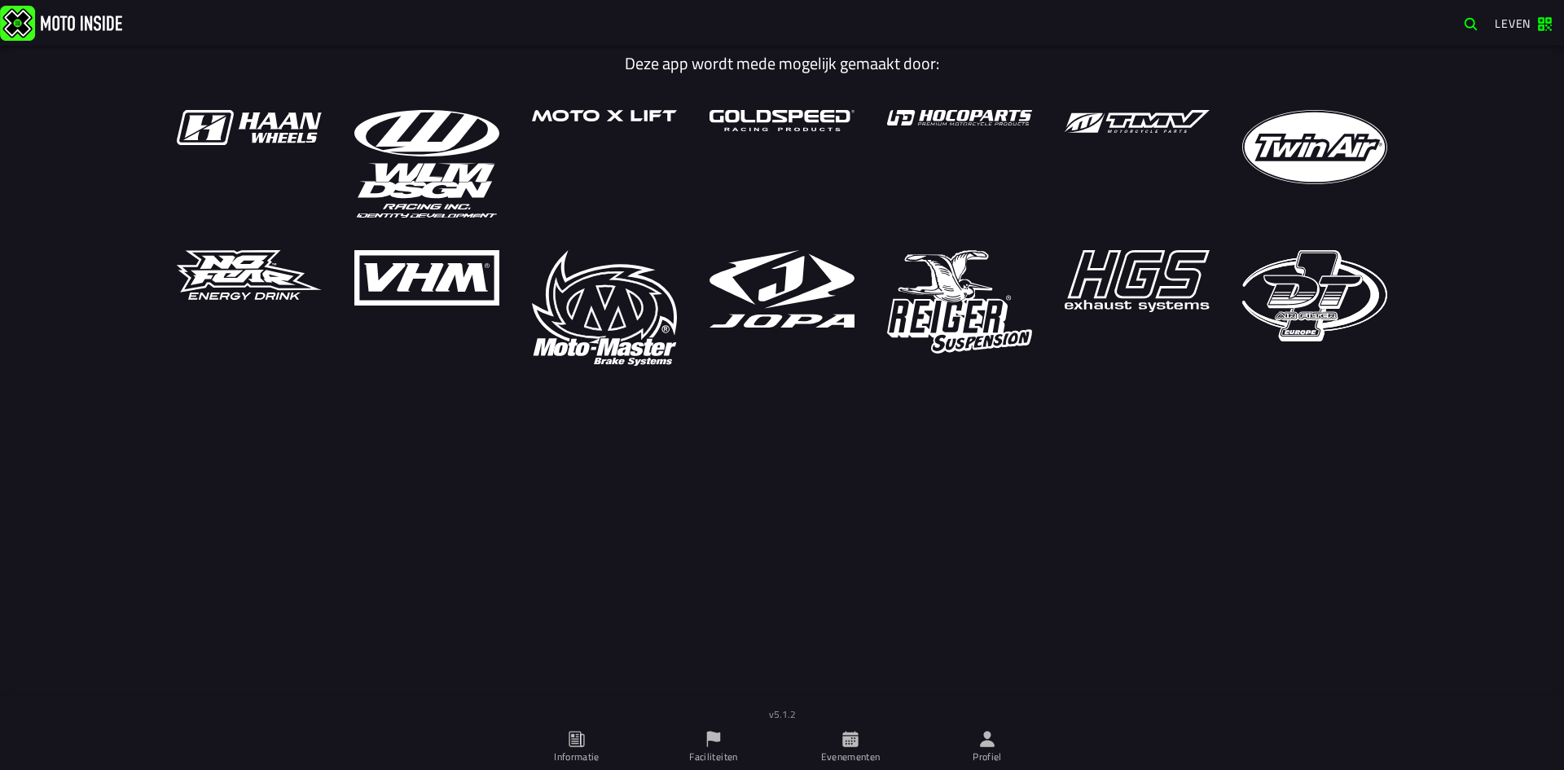
click at [980, 752] on font "Profiel" at bounding box center [987, 756] width 29 height 15
